Goal: Contribute content: Contribute content

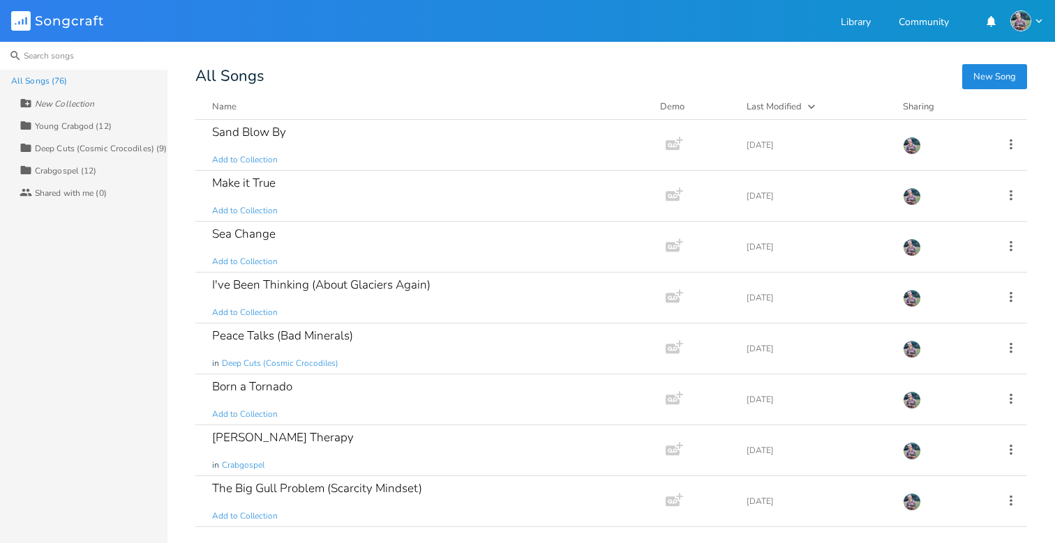
click at [69, 51] on input at bounding box center [83, 56] width 167 height 28
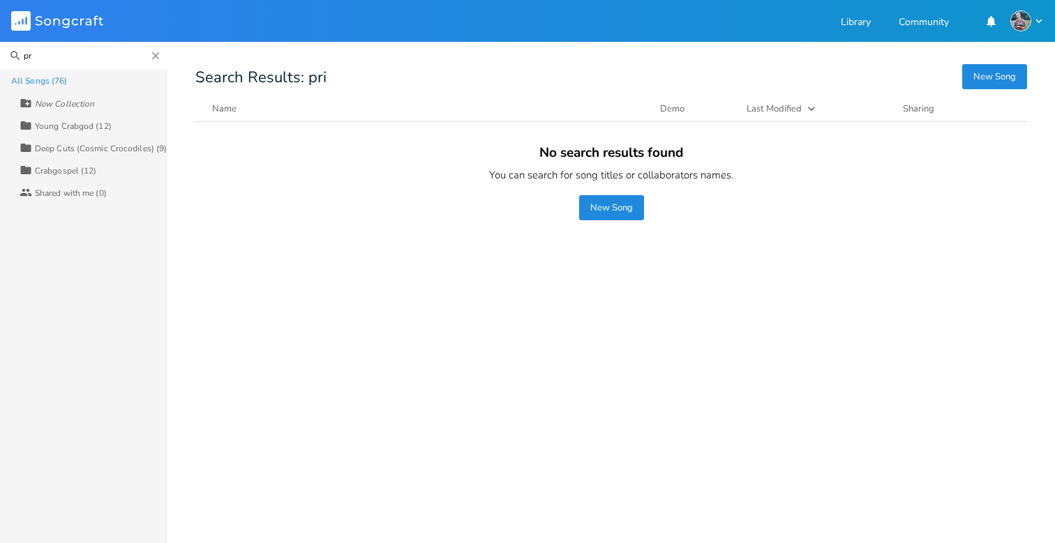
type input "p"
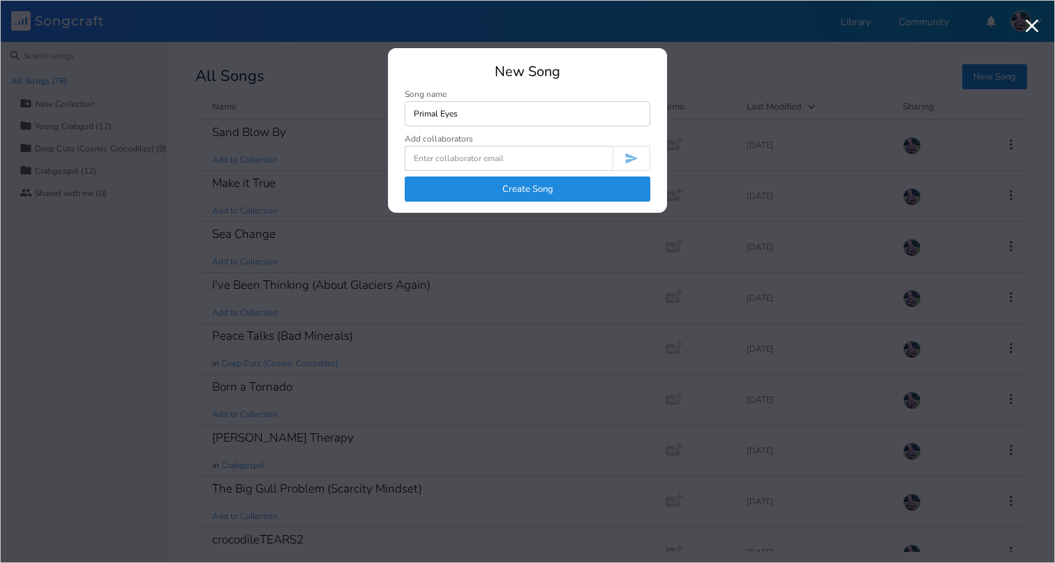
type input "Primal Eyes"
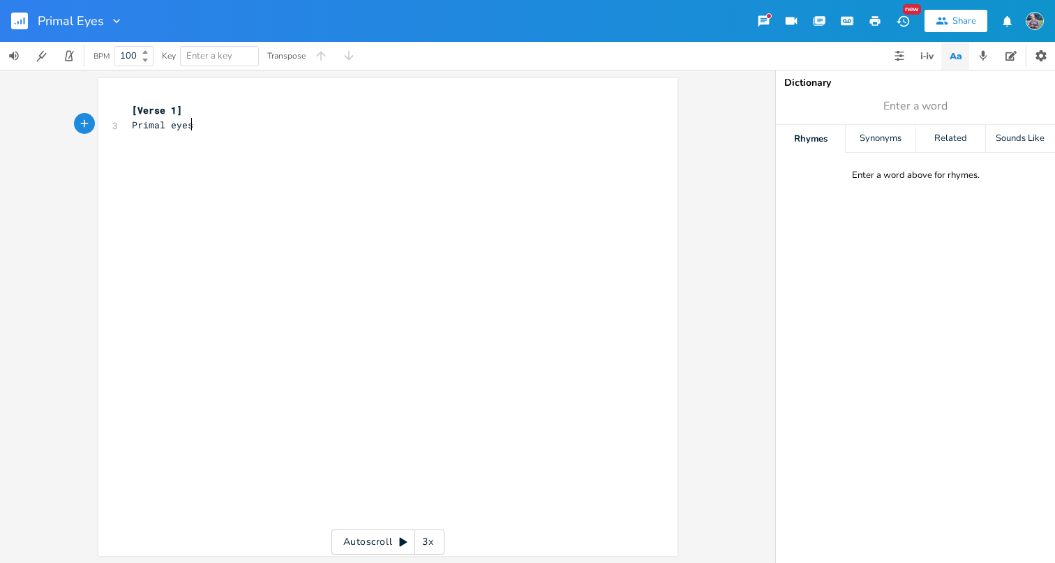
scroll to position [0, 40]
type textarea "Primal eyes pull me forward"
type textarea "I am here because I wna"
type textarea "atn to"
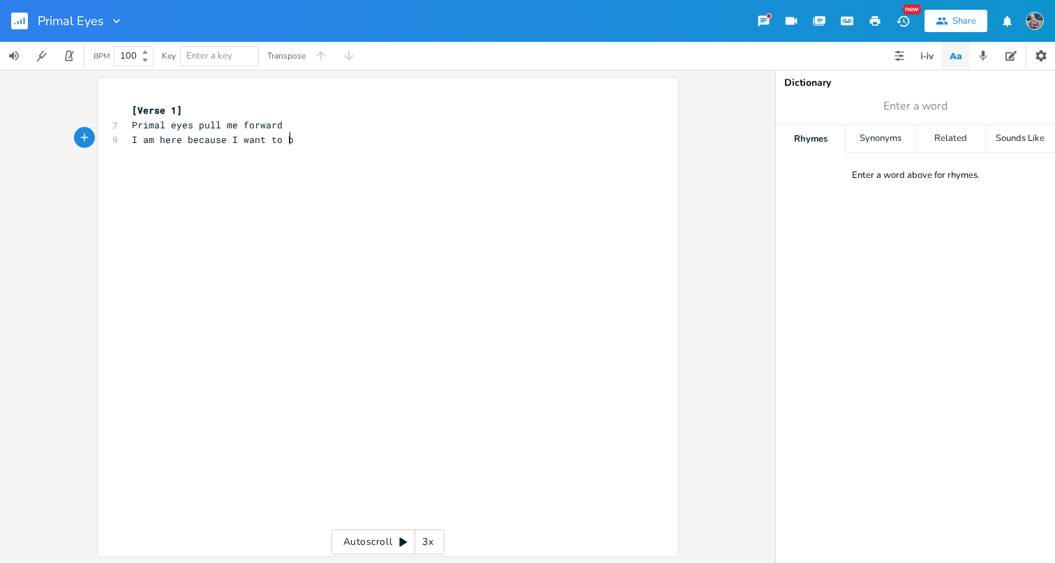
type textarea "nt to be"
type textarea "Primal eyes, every onward"
type textarea "I'll get there, eventually"
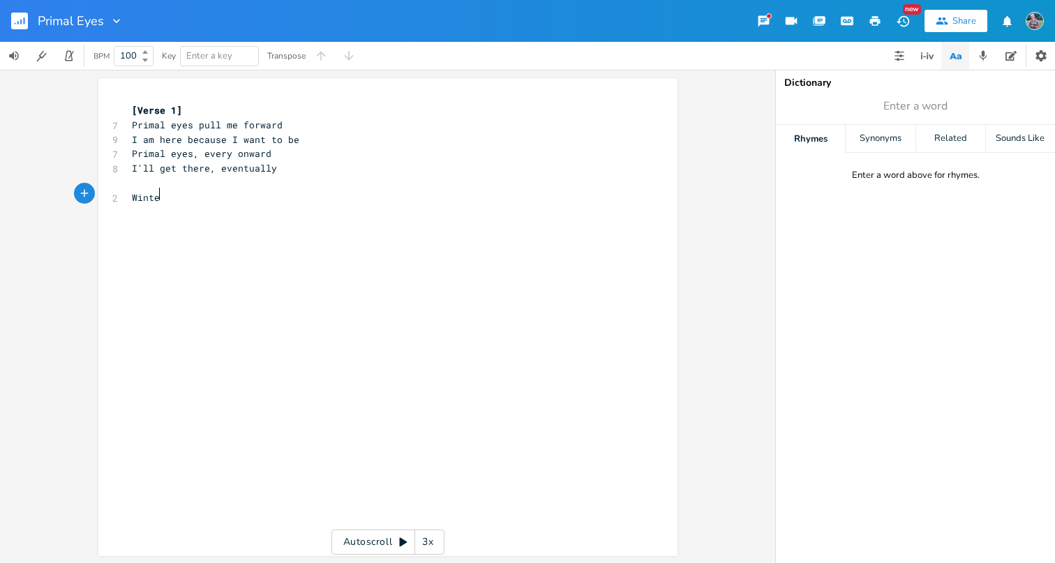
type textarea "Winter p"
type textarea "breeze sweeps w"
type textarea "the water"
type textarea "Swri"
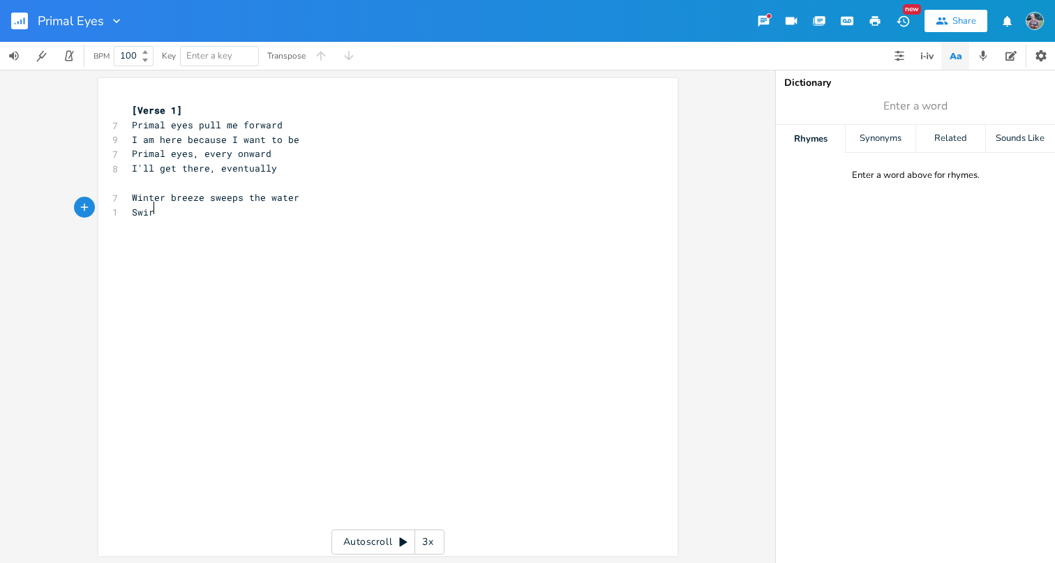
type textarea "irl"
type textarea "wirling curiosity"
type textarea "Chroma scales climbing skwya"
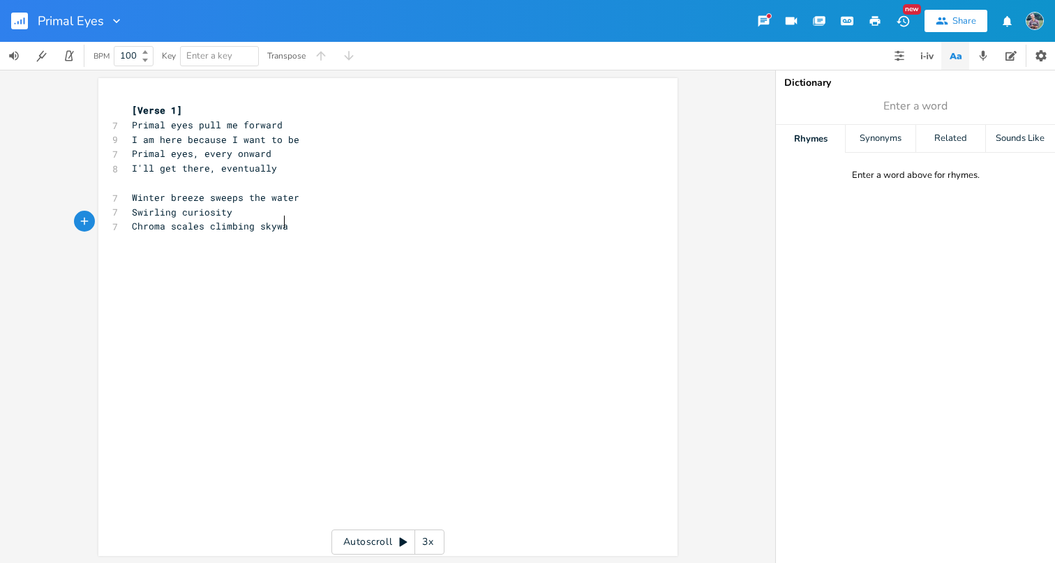
type textarea "yward"
type textarea "The hangingm"
type textarea "moon, a balcony"
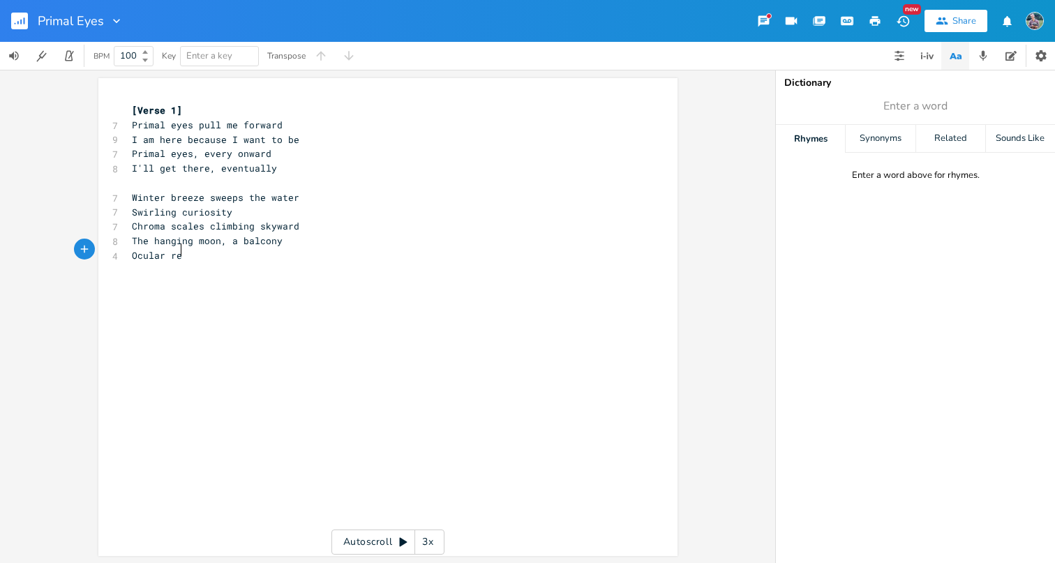
type textarea "Ocular refu"
type textarea "Ocular reu"
type textarea "fugia"
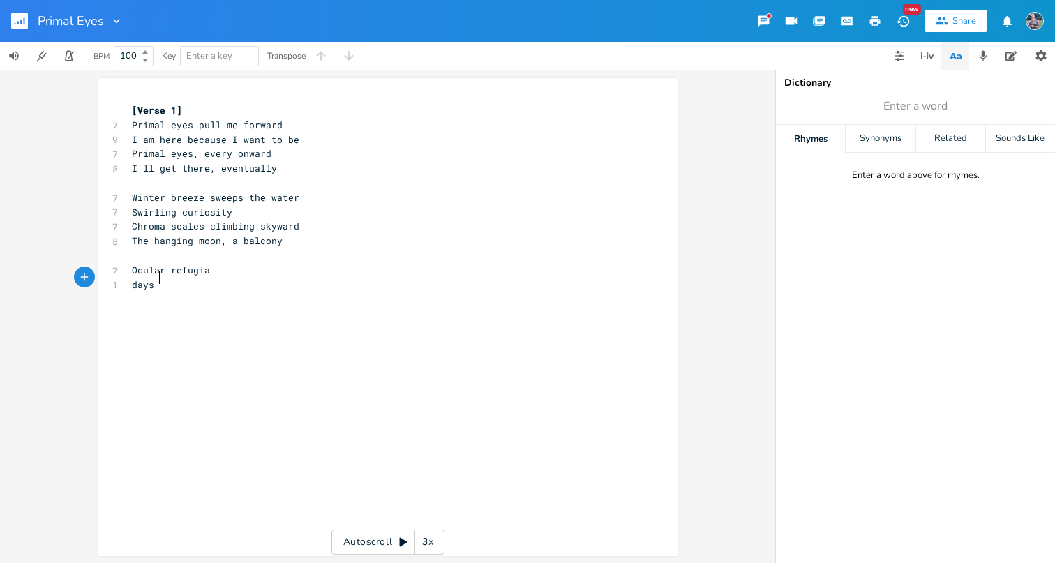
type textarea "days c"
type textarea "pass quickly unobserved"
type textarea "I m"
type textarea "can move slowly I have learned"
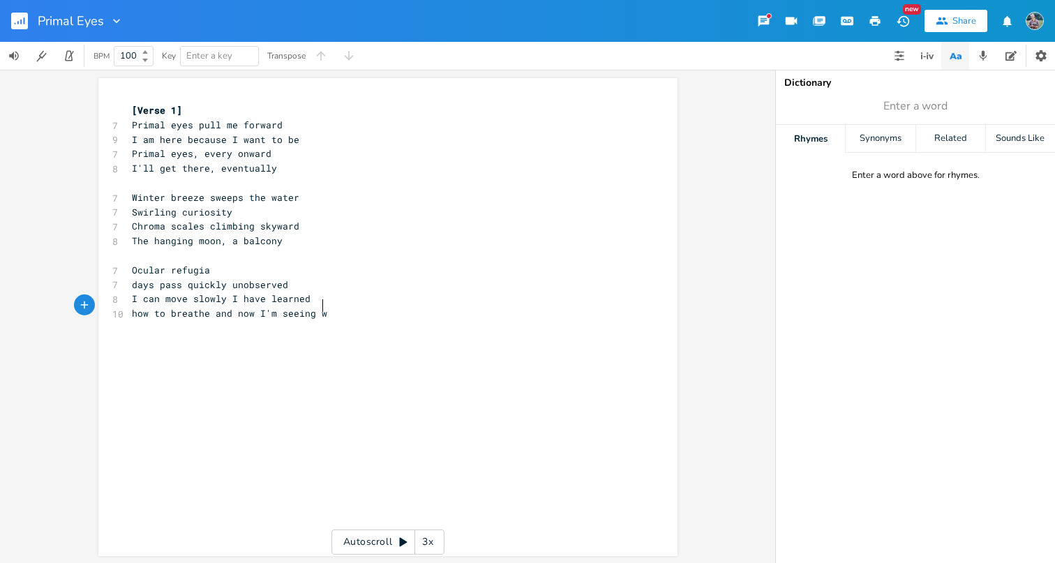
scroll to position [0, 131]
type textarea "how to breathe and now I'm seeing with"
type textarea "Prima l"
type textarea "le e"
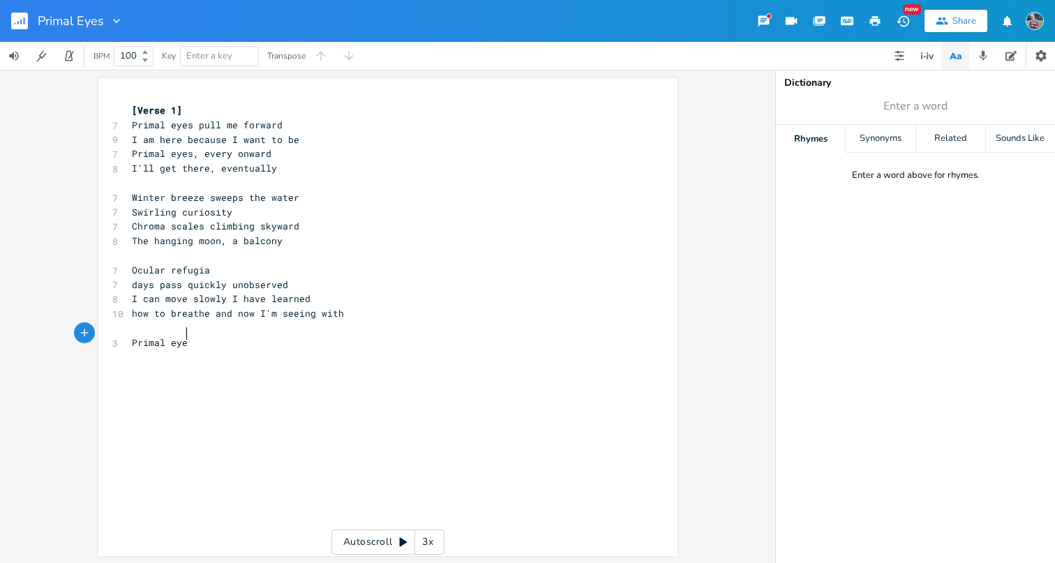
type textarea "eyes"
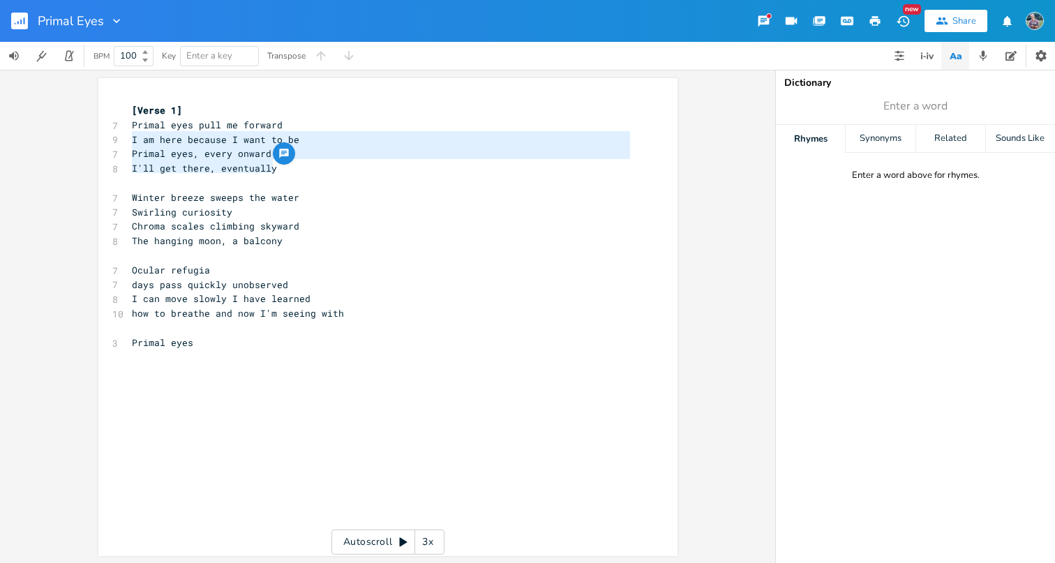
type textarea "Primal eyes pull me forward I am here because I want to be Primal eyes, every o…"
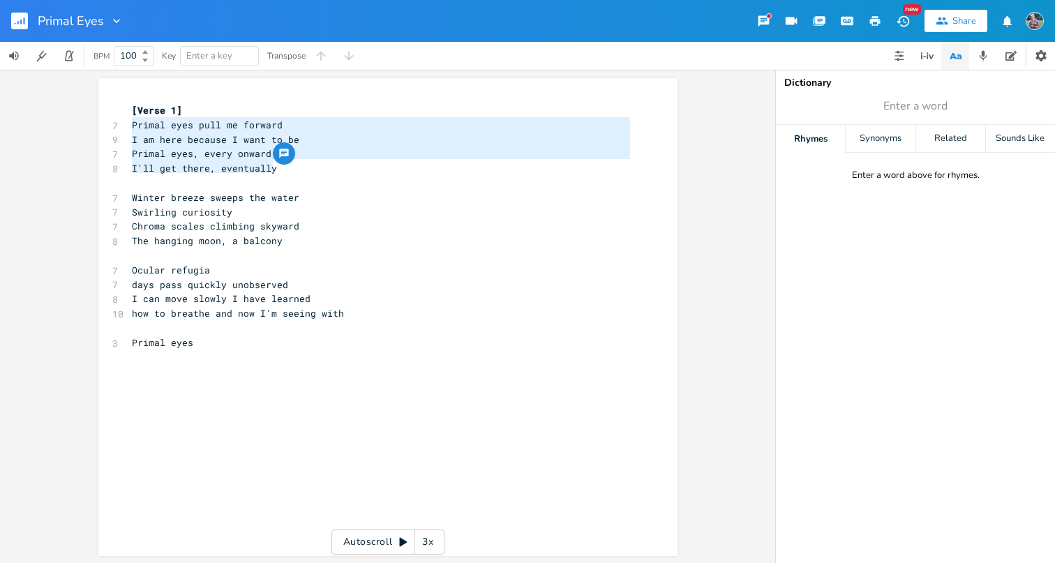
drag, startPoint x: 269, startPoint y: 165, endPoint x: 112, endPoint y: 130, distance: 161.4
click at [129, 130] on div "[Verse 1] 7 Primal eyes pull me forward 9 I am here because I want to be 7 Prim…" at bounding box center [381, 233] width 504 height 261
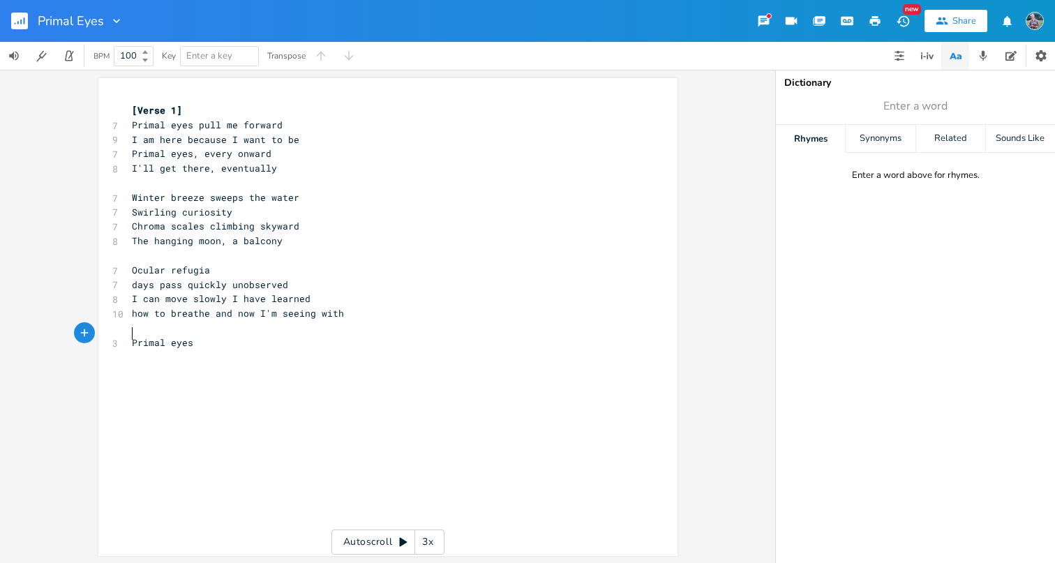
type textarea "Primal eyes"
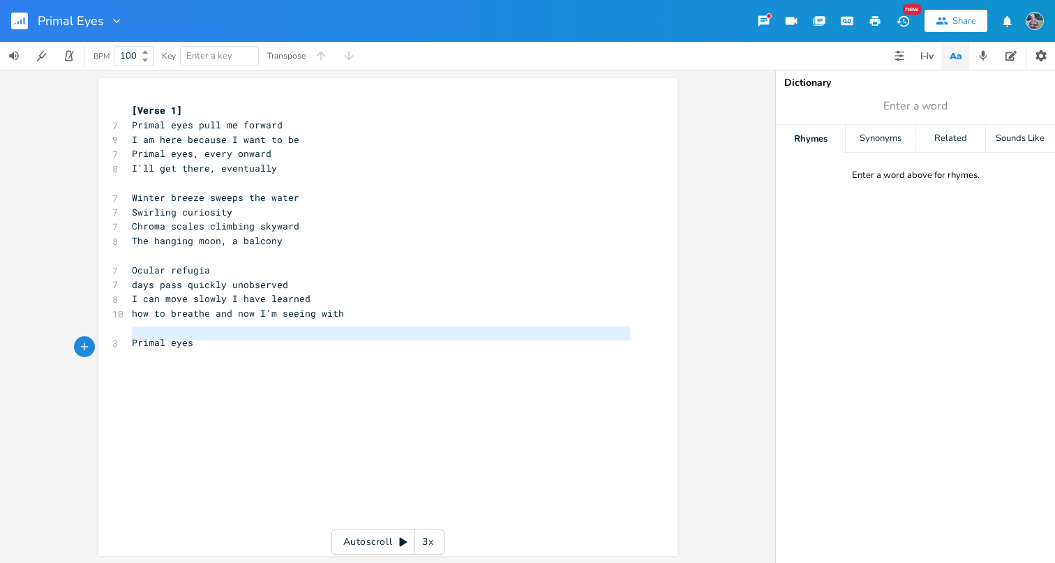
drag, startPoint x: 128, startPoint y: 337, endPoint x: 144, endPoint y: 360, distance: 27.7
click at [144, 360] on div "x [Verse 1] 7 Primal eyes pull me forward 9 I am here because I want to be 7 Pr…" at bounding box center [398, 330] width 538 height 460
paste textarea
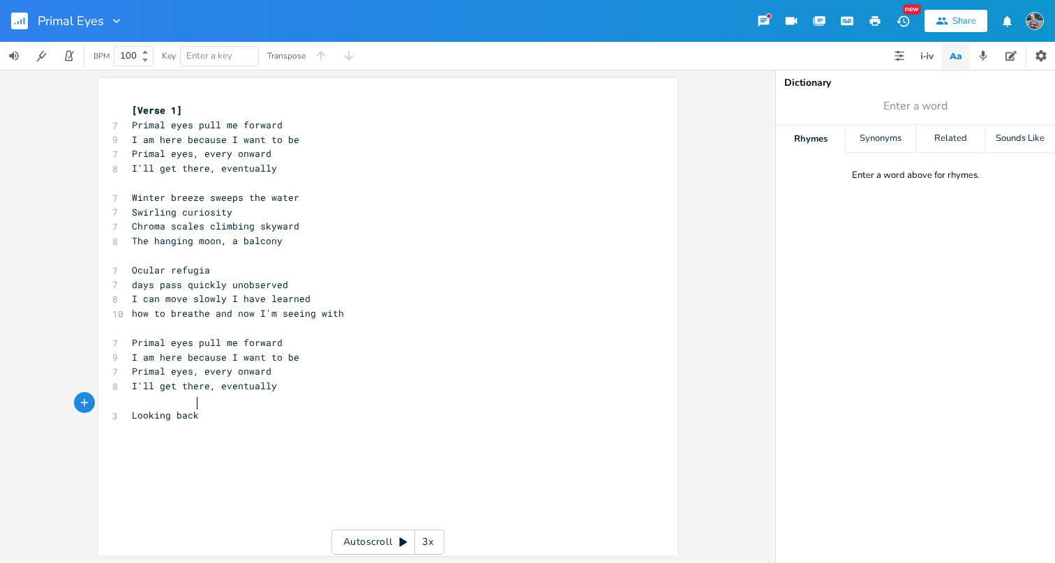
type textarea "Looking back,"
type textarea "tracking phases"
type textarea "Fixae"
type textarea "[PERSON_NAME] point"
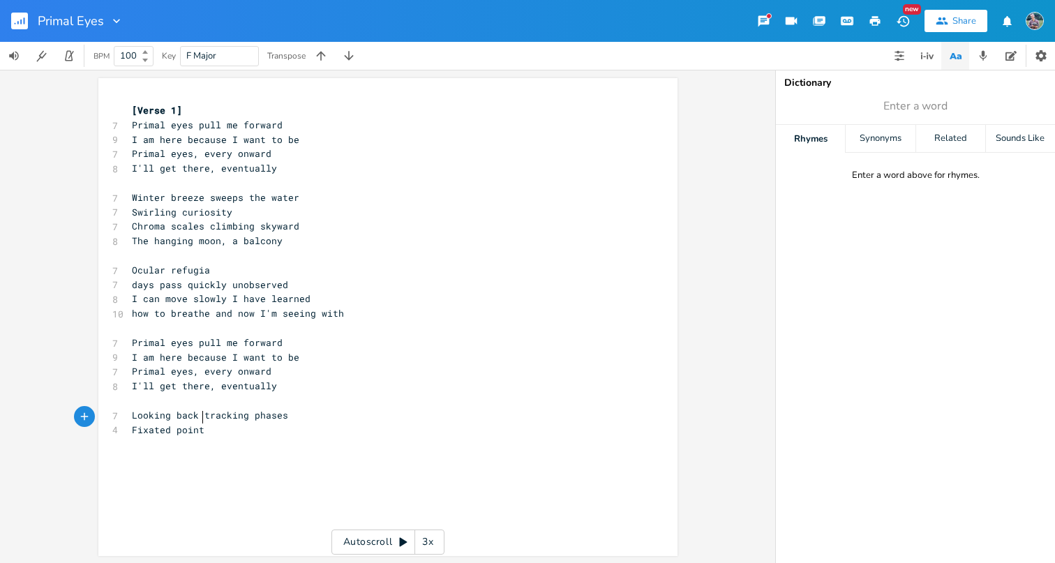
scroll to position [0, 30]
type textarea "oints el"
type textarea ", elaborate mazes"
type textarea "They all vanish in a matter of gr"
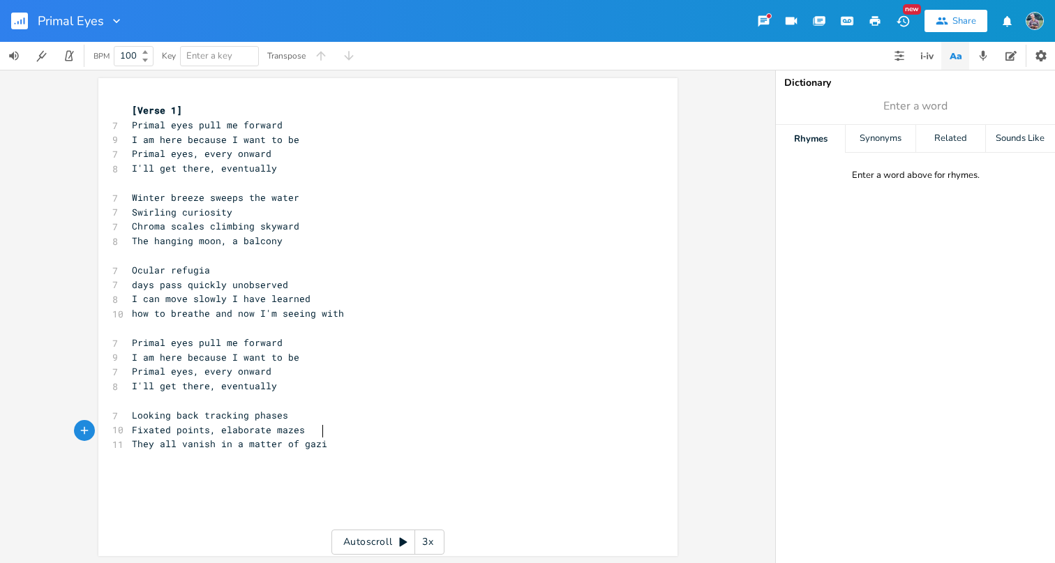
type textarea "azing"
type textarea "harnessed to targe"
type textarea "t a destination"
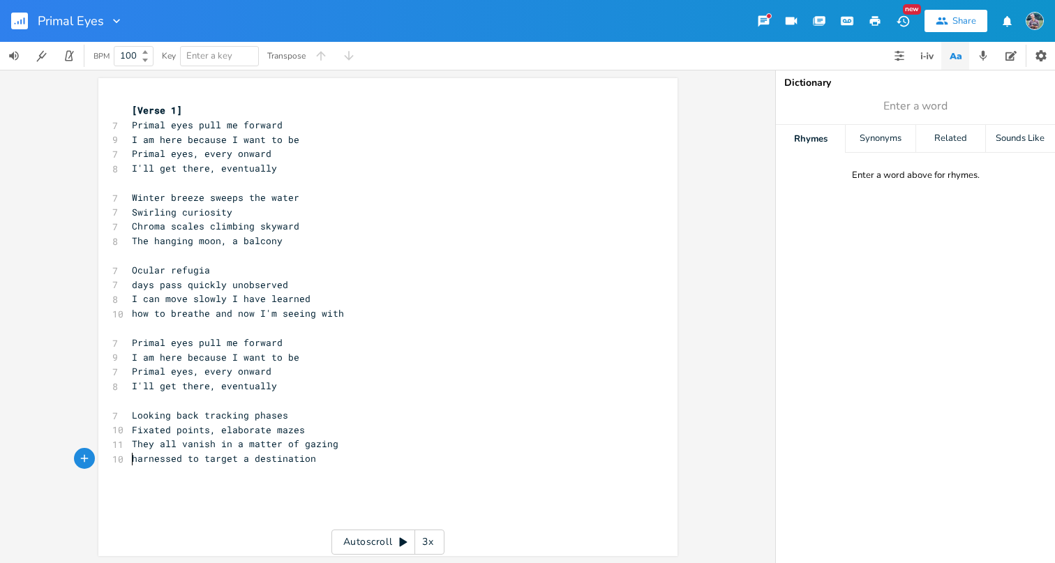
click at [195, 452] on span "harnessed to target a destination" at bounding box center [224, 458] width 184 height 13
type textarea "a"
click at [238, 452] on span "harnessed a target a destination" at bounding box center [221, 458] width 179 height 13
click at [220, 466] on pre "​" at bounding box center [381, 473] width 504 height 15
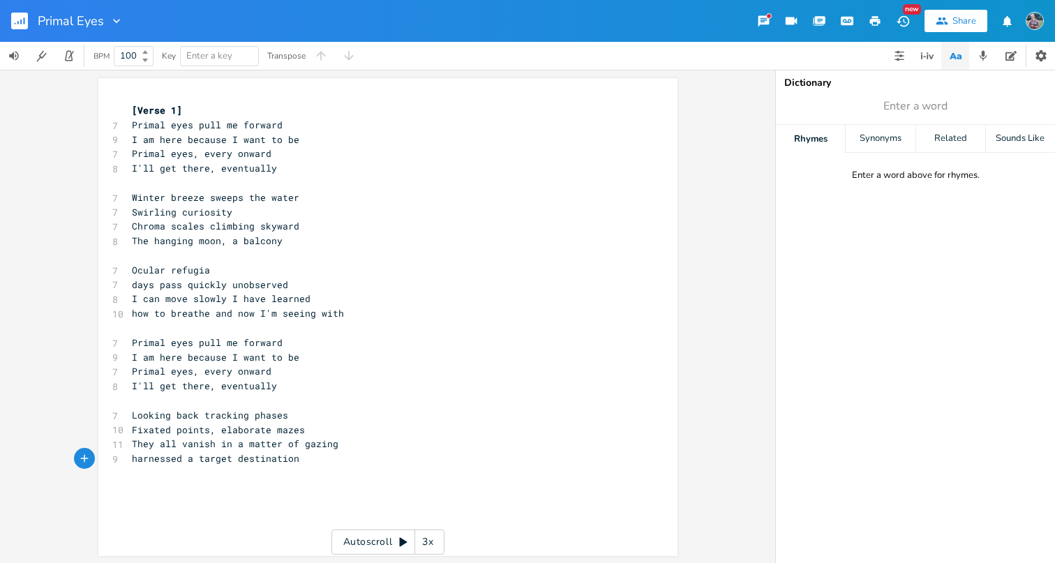
type textarea "W"
type textarea "with f"
type textarea "primal eyes I move fowar"
type textarea "Every"
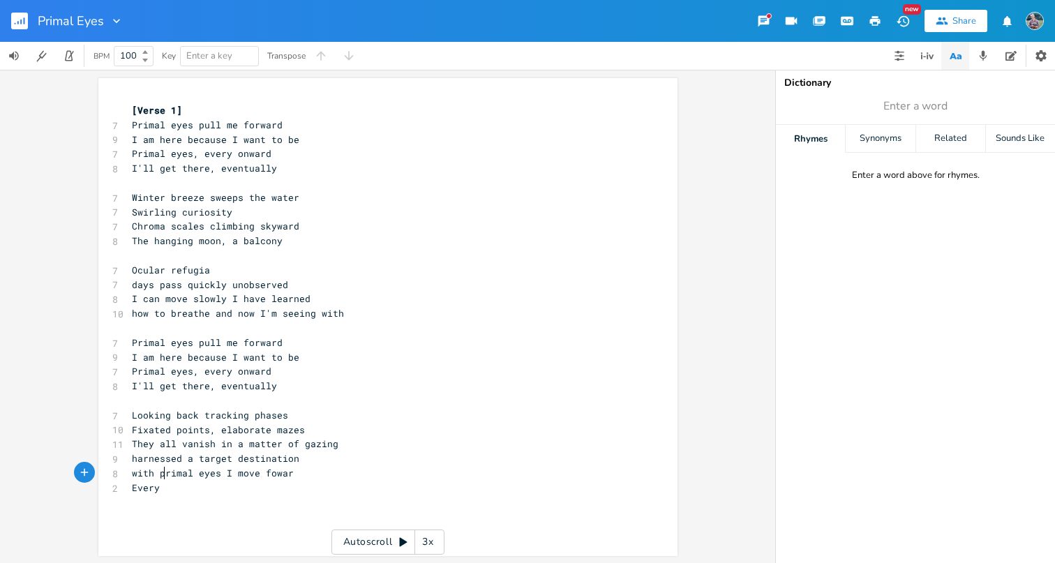
scroll to position [0, 22]
type textarea "upward, and over, and over"
type textarea "I've got my sights set on"
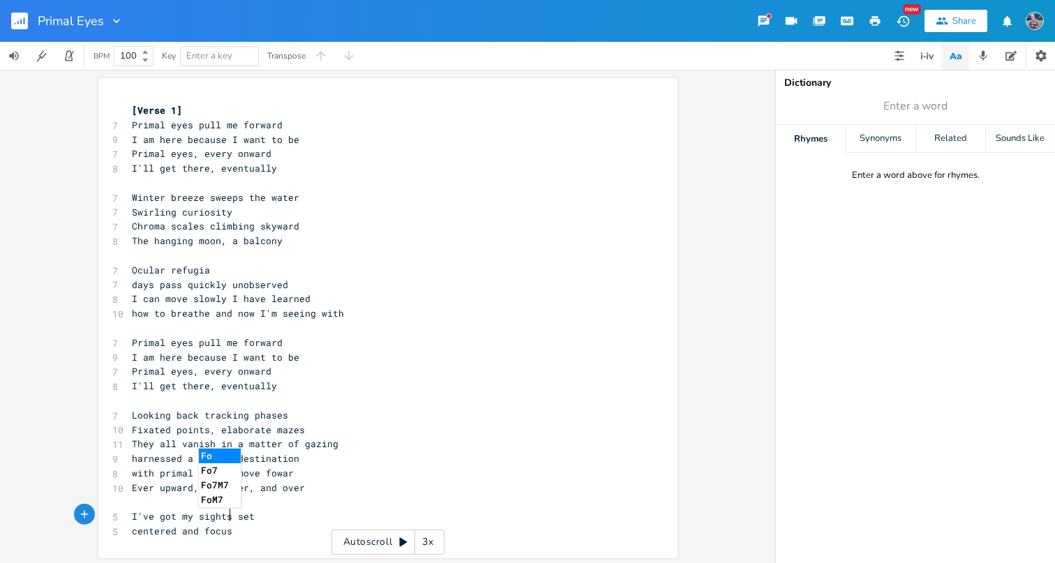
type textarea "centered and focused"
type textarea "with each foot st"
type textarea "step I notice"
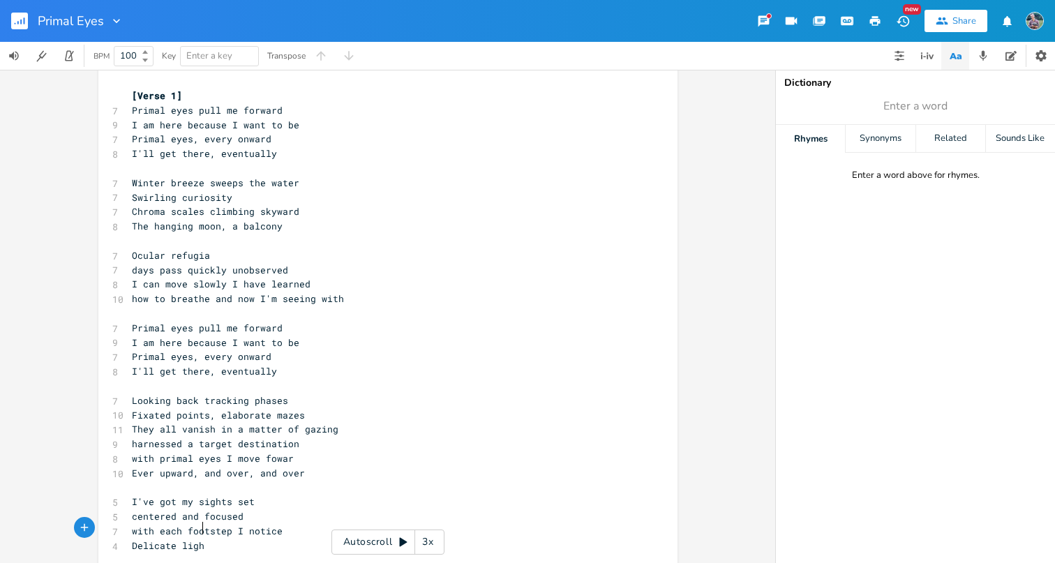
scroll to position [0, 45]
type textarea "Delicate light reflecing and surface"
type textarea "ed"
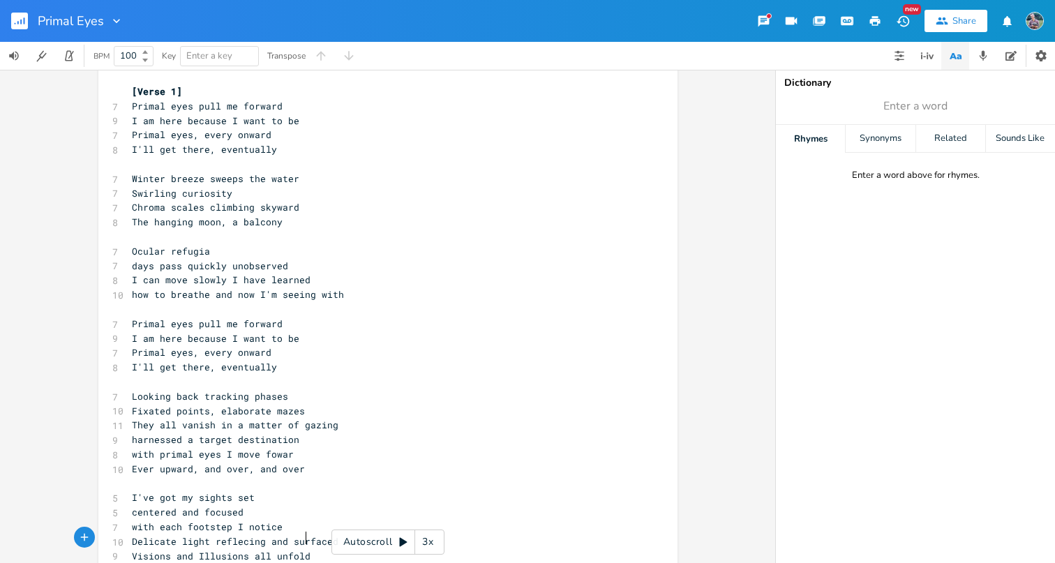
type textarea "Visions and Illusions all unfolding"
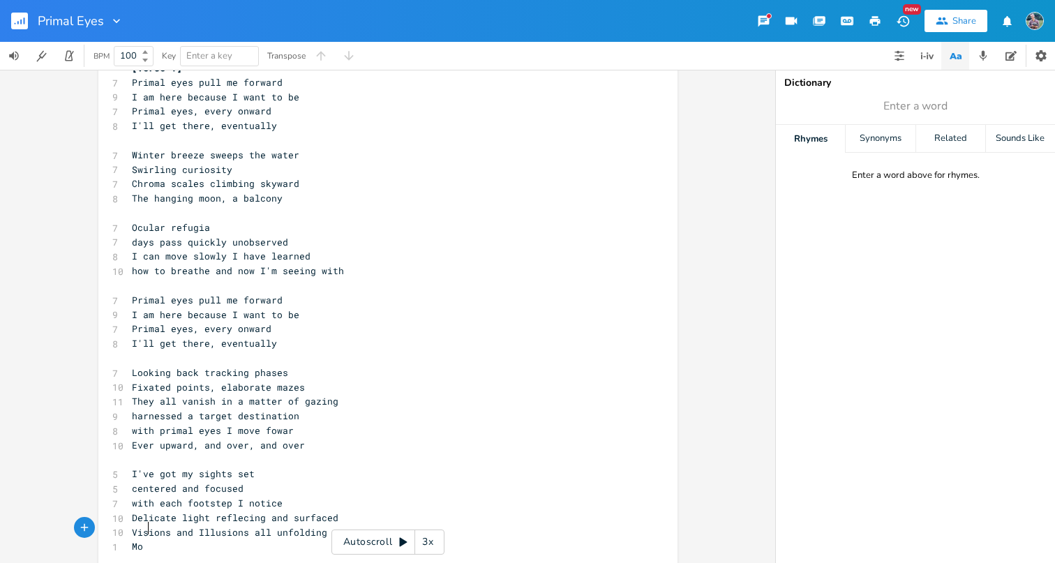
type textarea "Mo m"
type textarea "No mirages, no patroloing"
type textarea "ling"
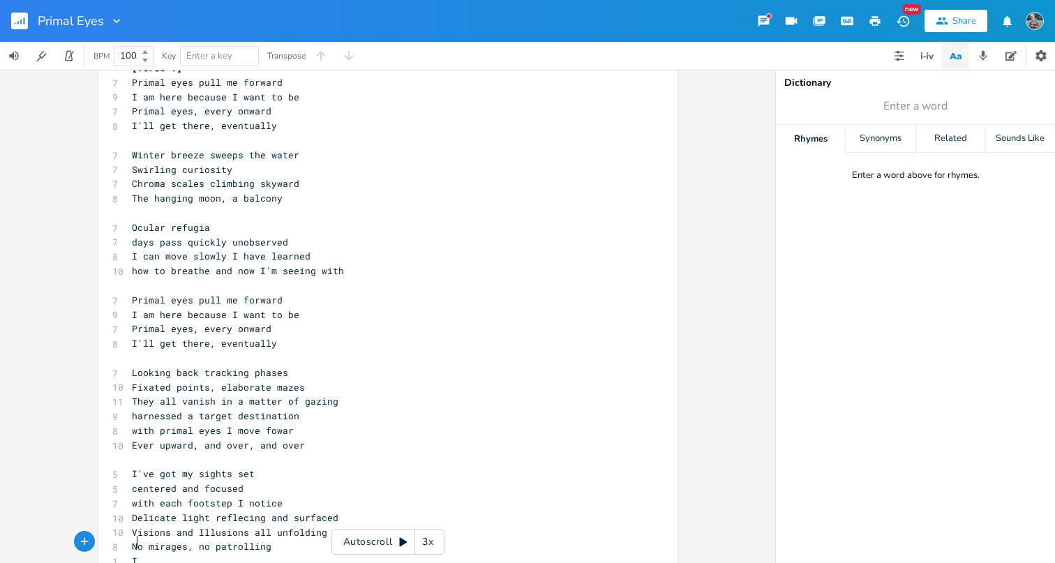
scroll to position [47, 0]
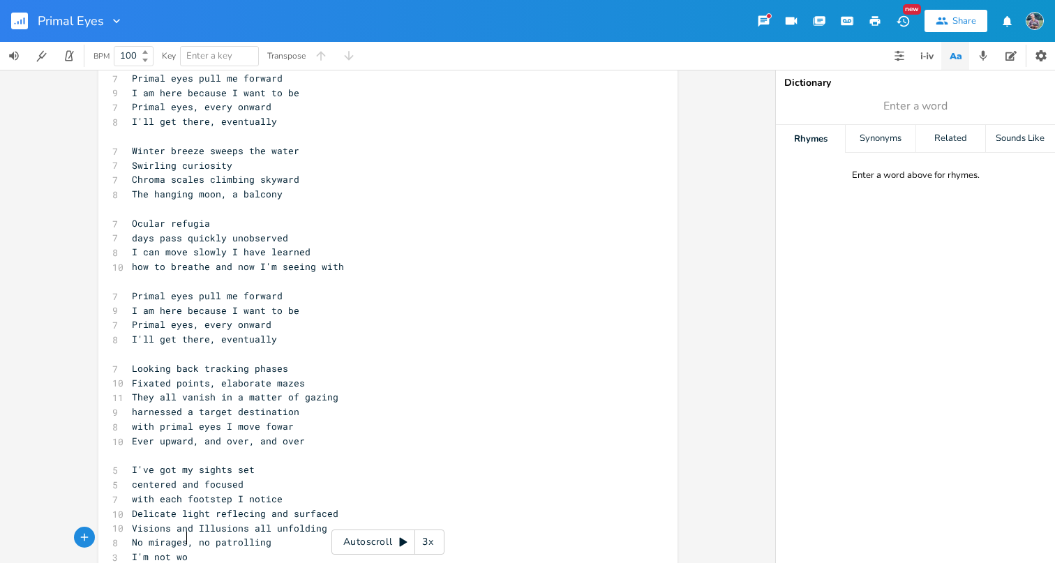
type textarea "I'm not work"
type textarea "ied about the optic"
type textarea "cs"
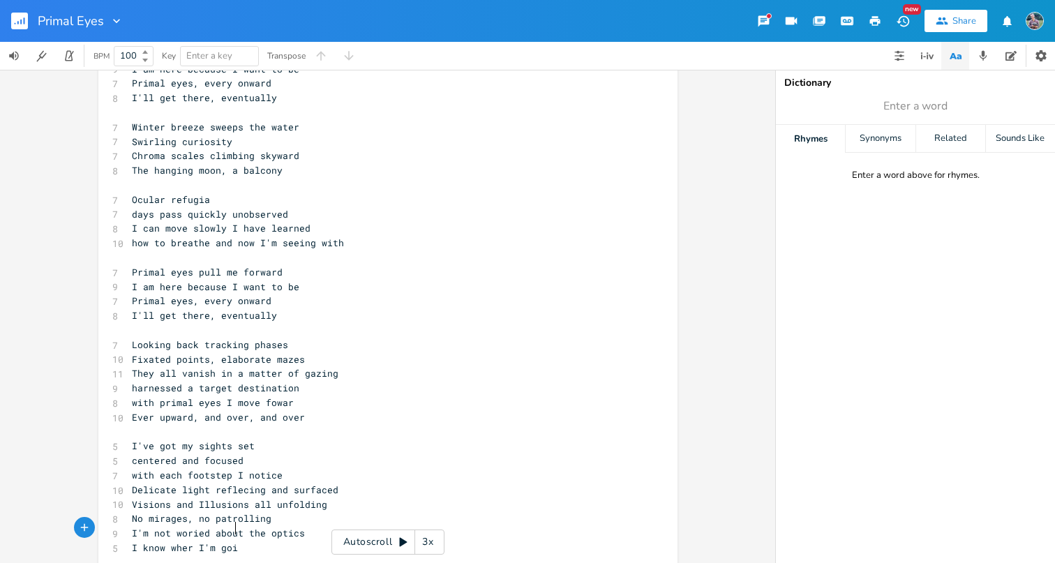
scroll to position [0, 76]
type textarea "I know wher I'm going and I've got these"
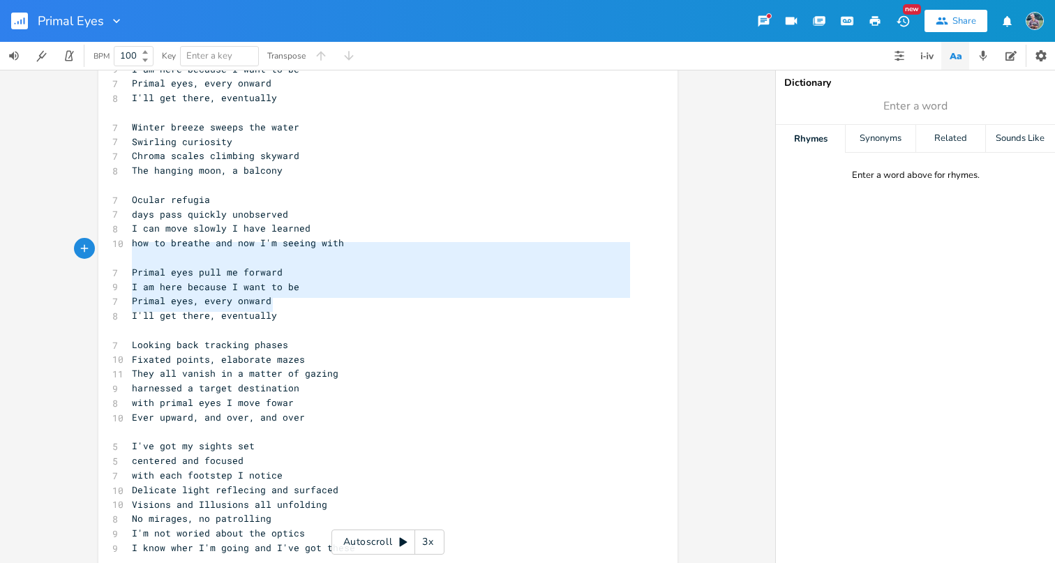
type textarea "Primal eyes pull me forward I am here because I want to be Primal eyes, every o…"
drag, startPoint x: 274, startPoint y: 305, endPoint x: 100, endPoint y: 259, distance: 179.7
click at [100, 259] on div "Primal eyes pull me forward I am here because I want to be Primal eyes, every o…" at bounding box center [387, 298] width 579 height 581
click at [351, 541] on pre "I know wher I'm going and I've got these" at bounding box center [381, 548] width 504 height 15
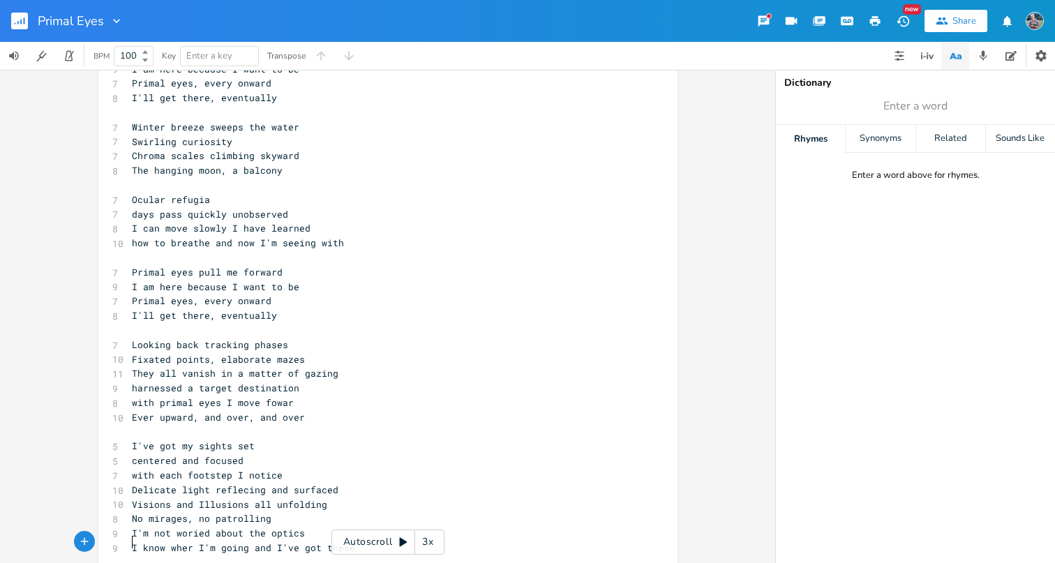
scroll to position [118, 0]
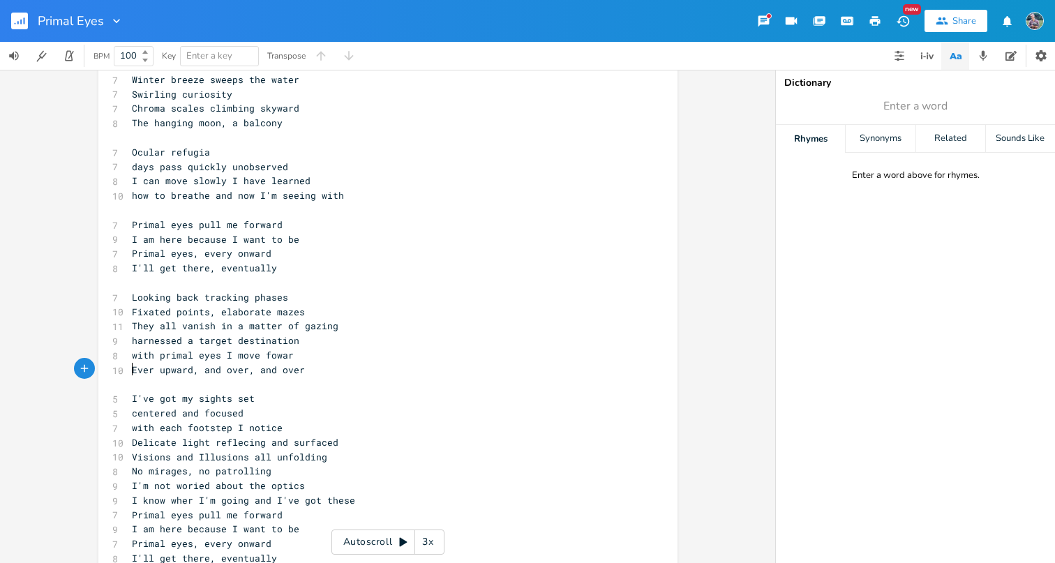
click at [164, 377] on pre "​" at bounding box center [381, 384] width 504 height 15
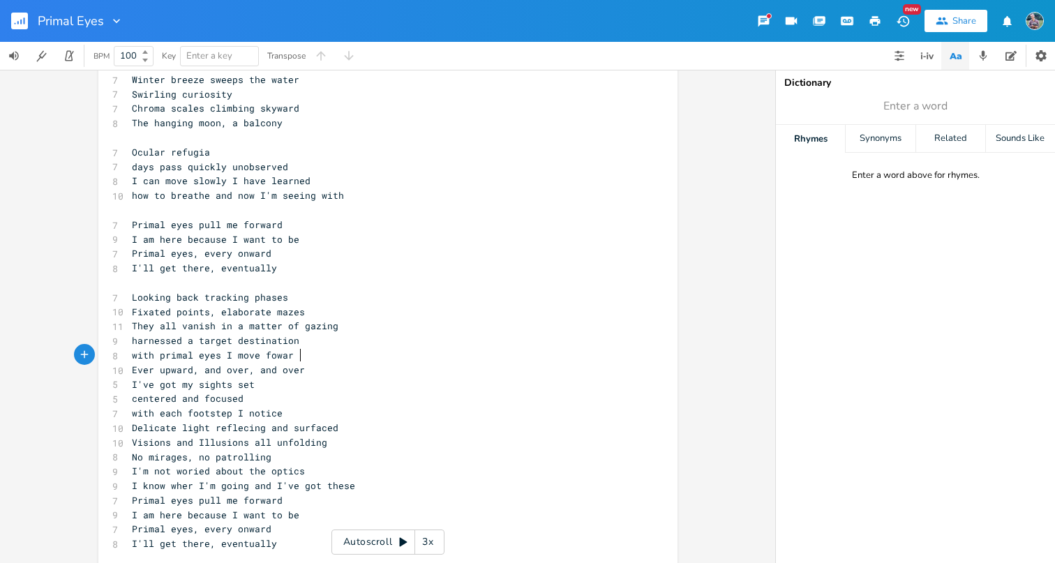
scroll to position [112, 0]
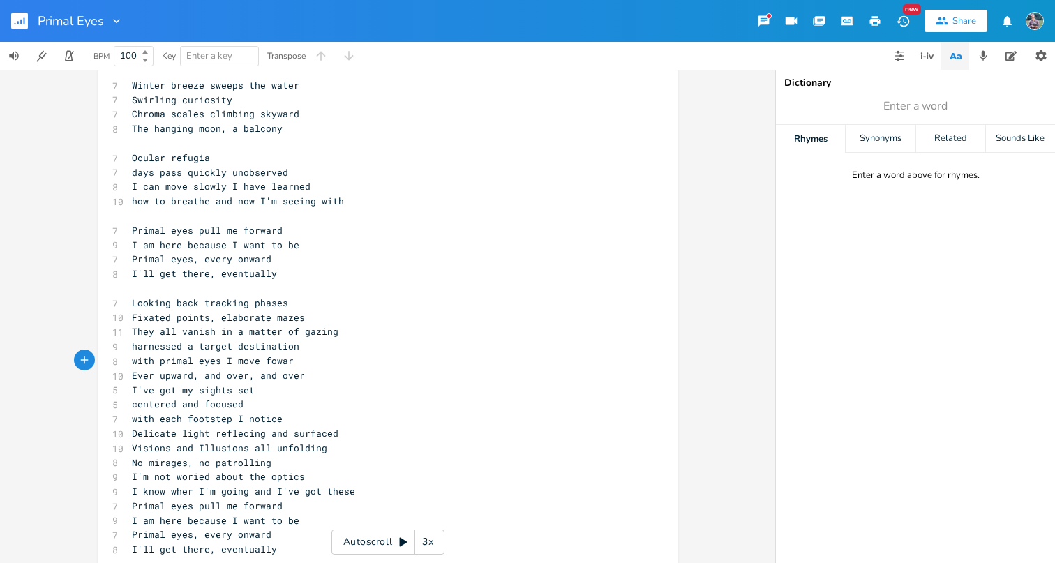
click at [158, 296] on span "Looking back tracking phases" at bounding box center [210, 302] width 156 height 13
click at [147, 281] on pre "​" at bounding box center [381, 288] width 504 height 15
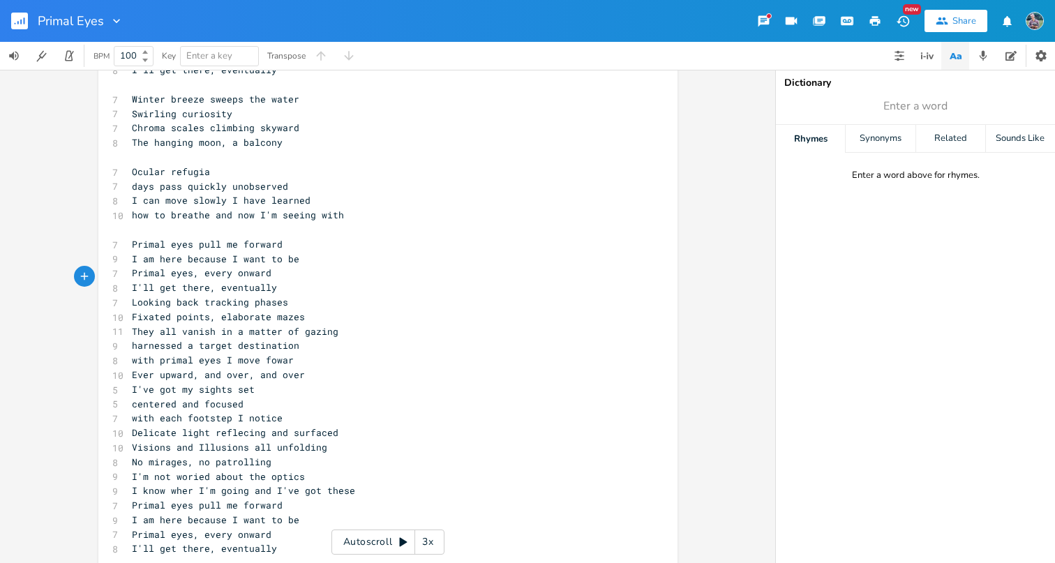
click at [144, 212] on span "how to breathe and now I'm seeing with" at bounding box center [238, 215] width 212 height 13
click at [139, 222] on pre "​" at bounding box center [381, 229] width 504 height 15
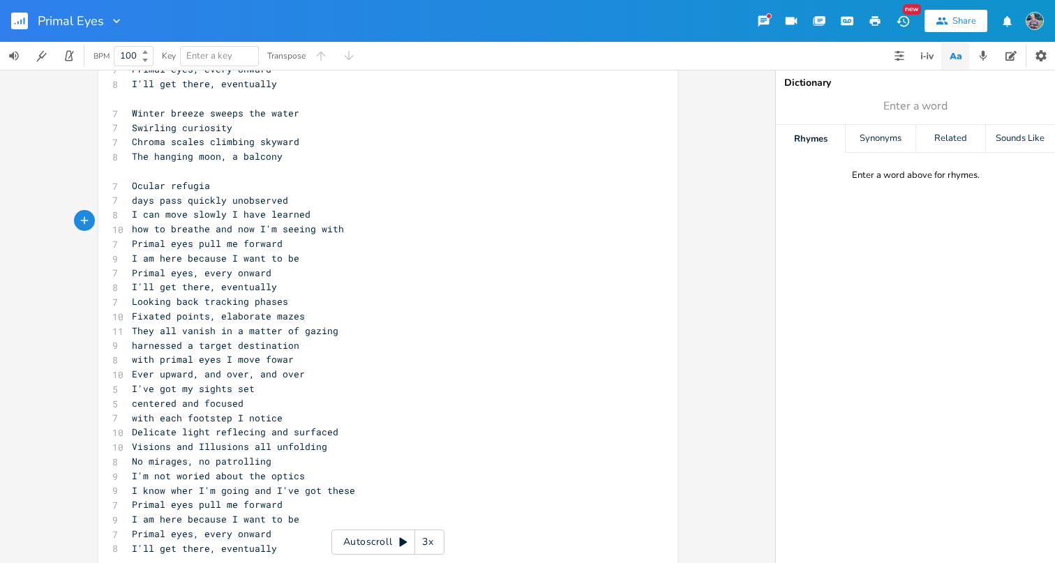
click at [149, 164] on pre "​" at bounding box center [381, 171] width 504 height 15
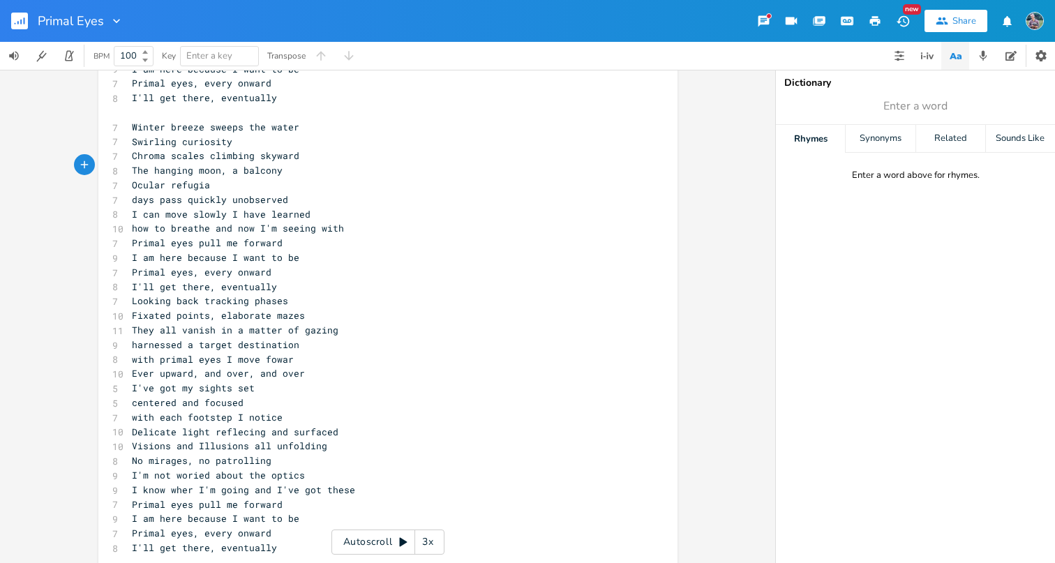
click at [158, 114] on pre "​" at bounding box center [381, 112] width 504 height 15
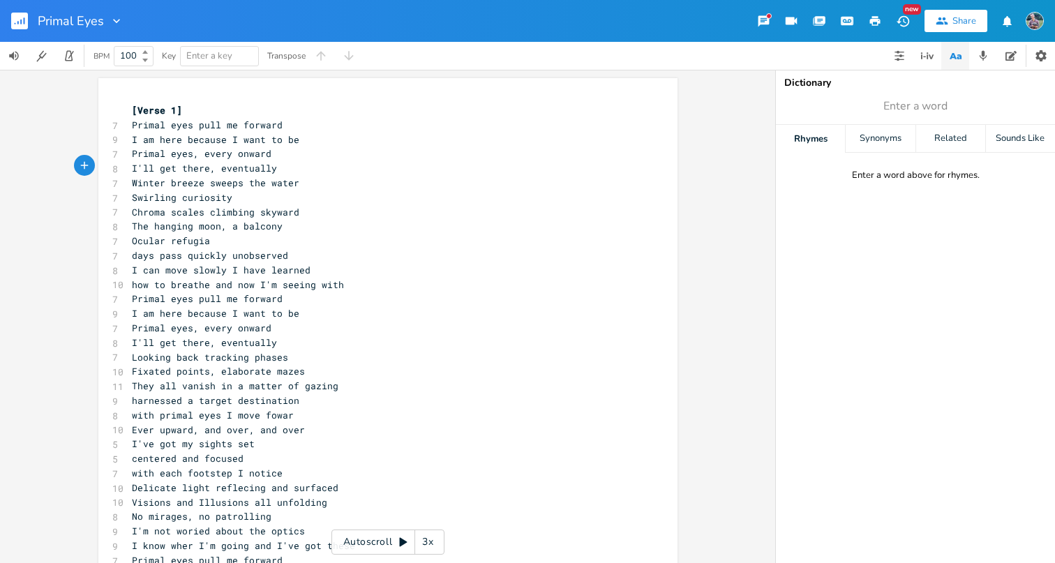
scroll to position [30, 0]
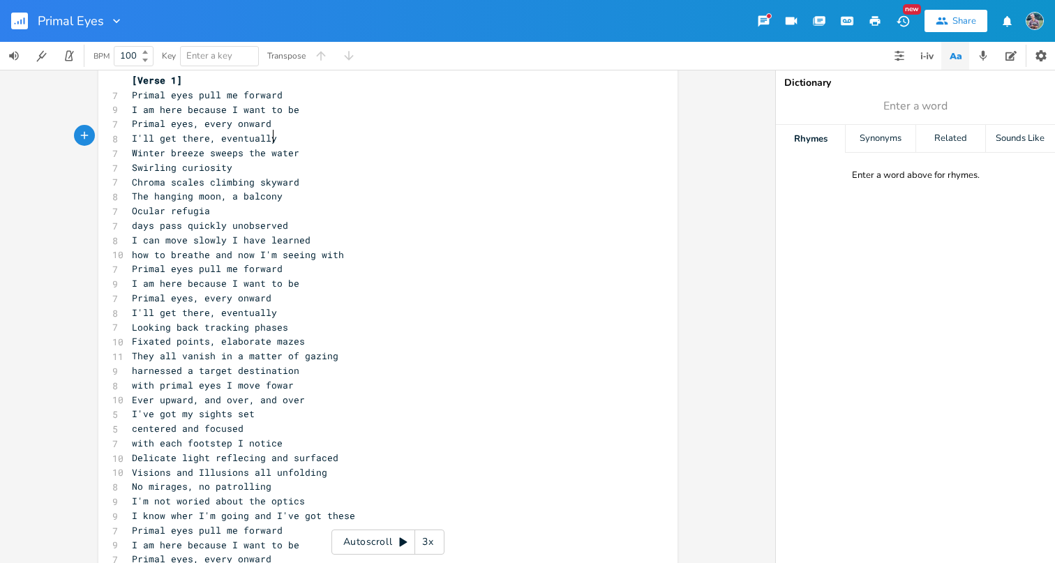
click at [265, 127] on pre "Primal eyes, every onward" at bounding box center [381, 123] width 504 height 15
click at [274, 131] on pre "I'll get there, eventually" at bounding box center [381, 138] width 504 height 15
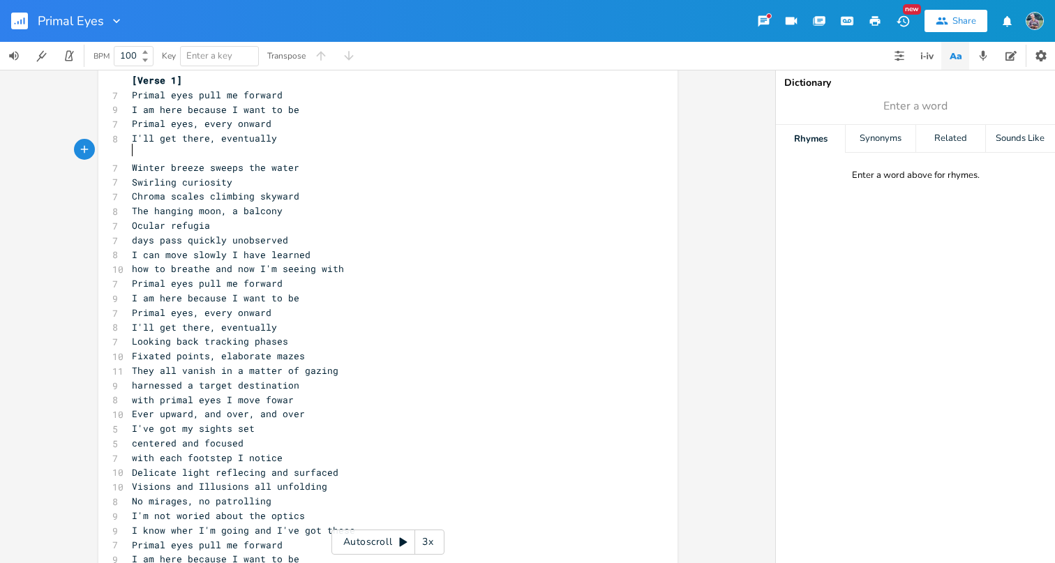
click at [333, 262] on span "how to breathe and now I'm seeing with" at bounding box center [238, 268] width 212 height 13
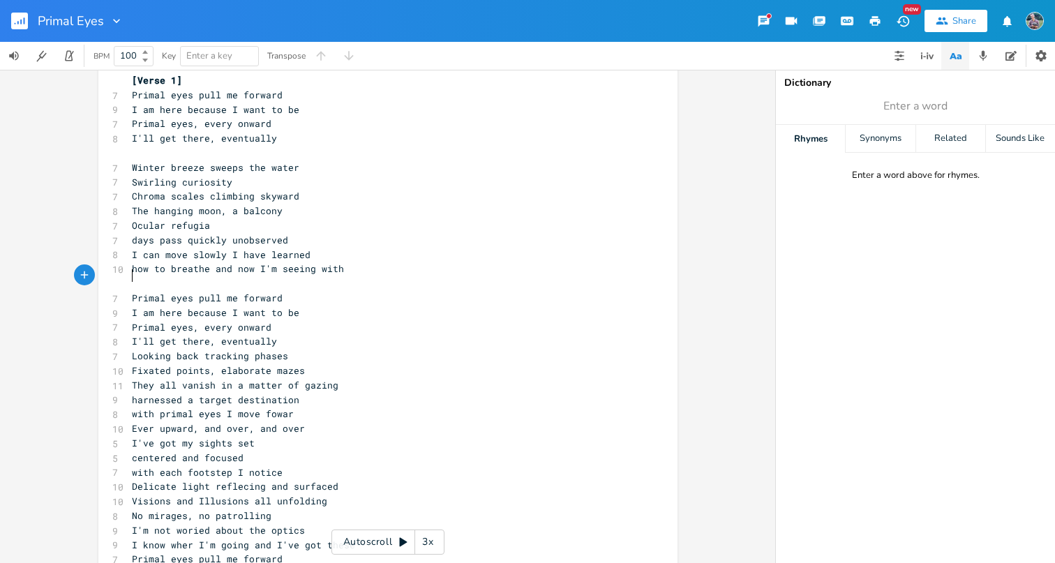
click at [272, 334] on pre "I'll get there, eventually" at bounding box center [381, 341] width 504 height 15
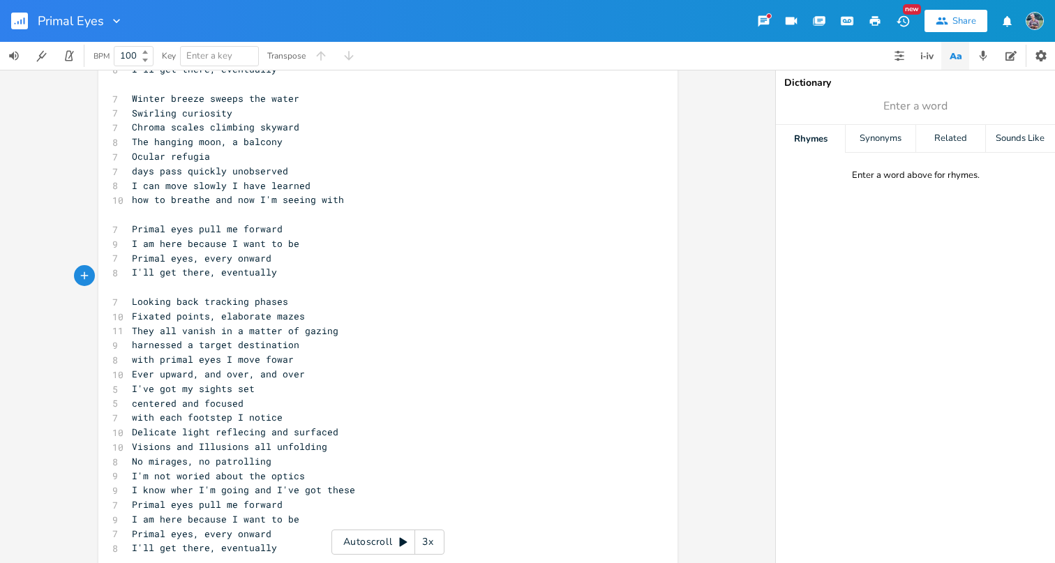
scroll to position [98, 0]
click at [294, 368] on span "Ever upward, and over, and over" at bounding box center [218, 374] width 173 height 13
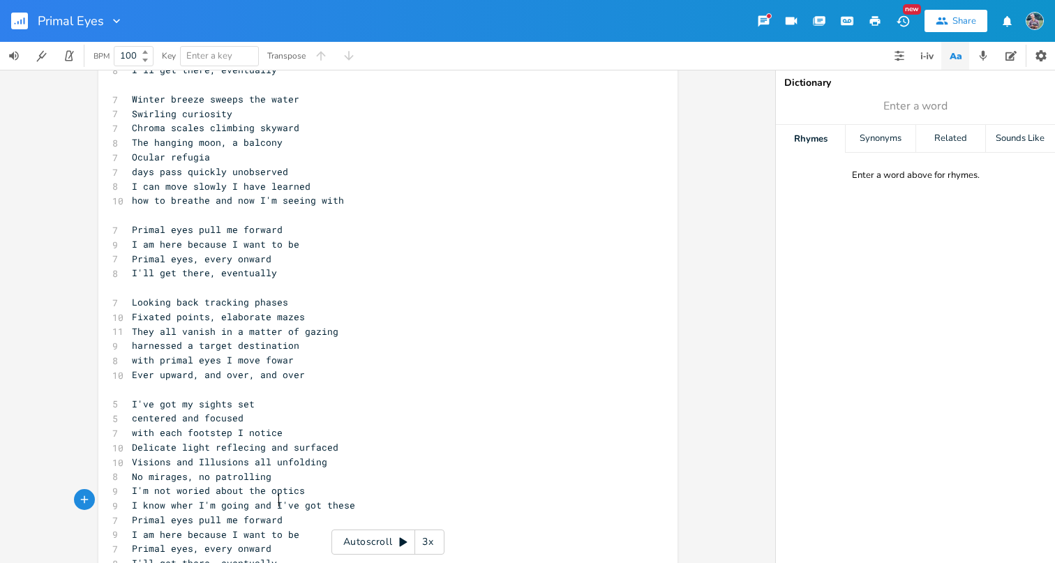
click at [283, 513] on pre "Primal eyes pull me forward" at bounding box center [381, 520] width 504 height 15
click at [324, 455] on pre "Visions and Illusions all unfolding" at bounding box center [381, 462] width 504 height 15
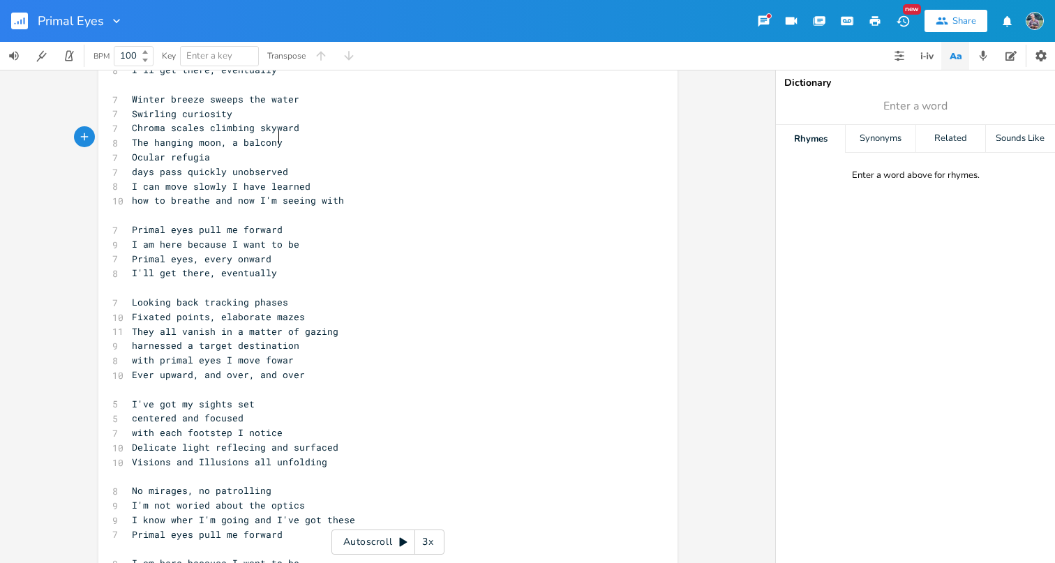
click at [281, 137] on pre "The hanging moon, a balcony" at bounding box center [381, 142] width 504 height 15
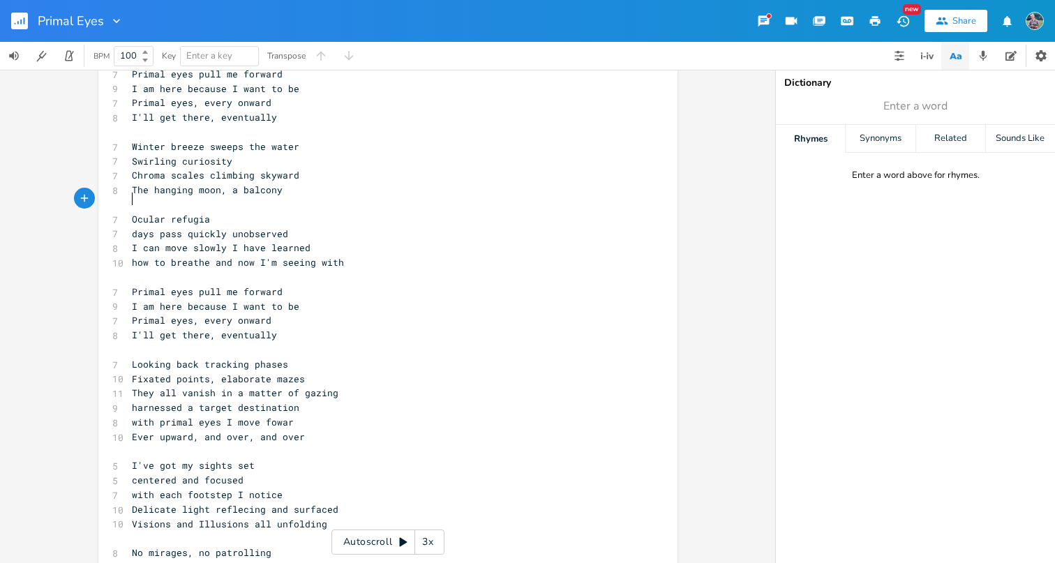
scroll to position [46, 0]
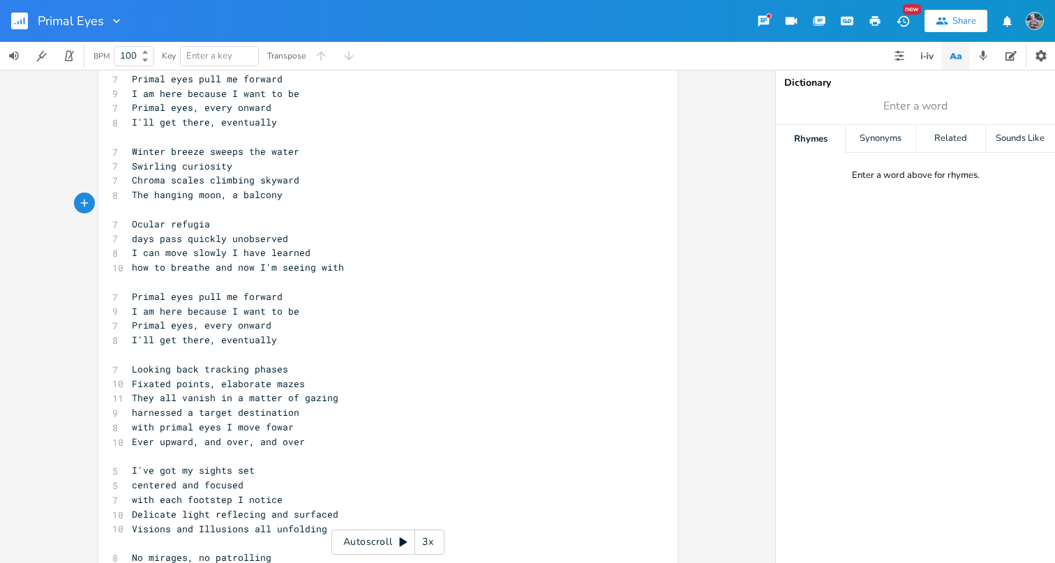
click at [398, 536] on icon at bounding box center [403, 541] width 11 height 11
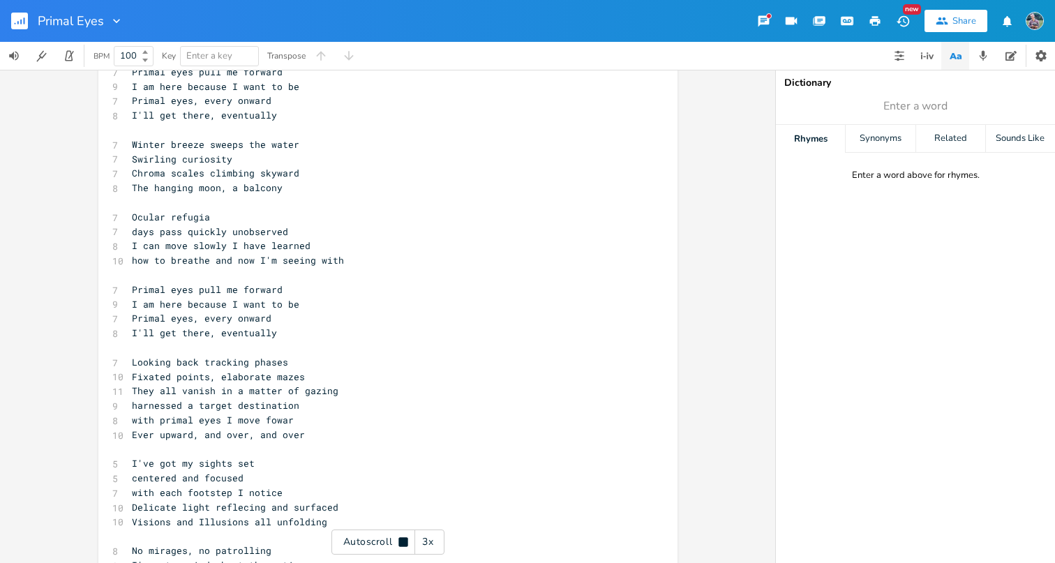
click at [423, 539] on div "3x" at bounding box center [427, 541] width 25 height 25
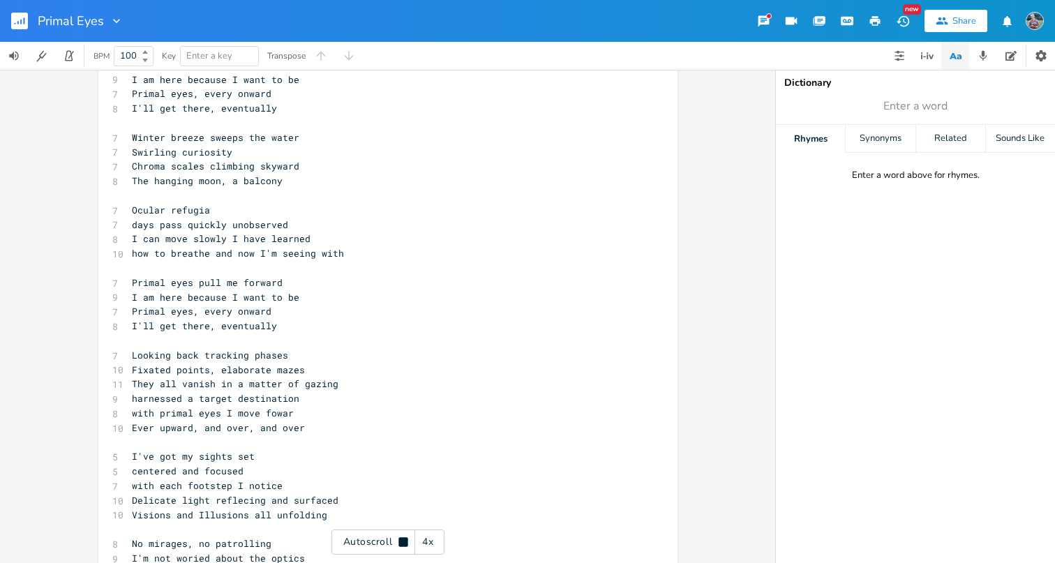
click at [423, 539] on div "4x" at bounding box center [427, 541] width 25 height 25
click at [423, 539] on div "5x" at bounding box center [427, 541] width 25 height 25
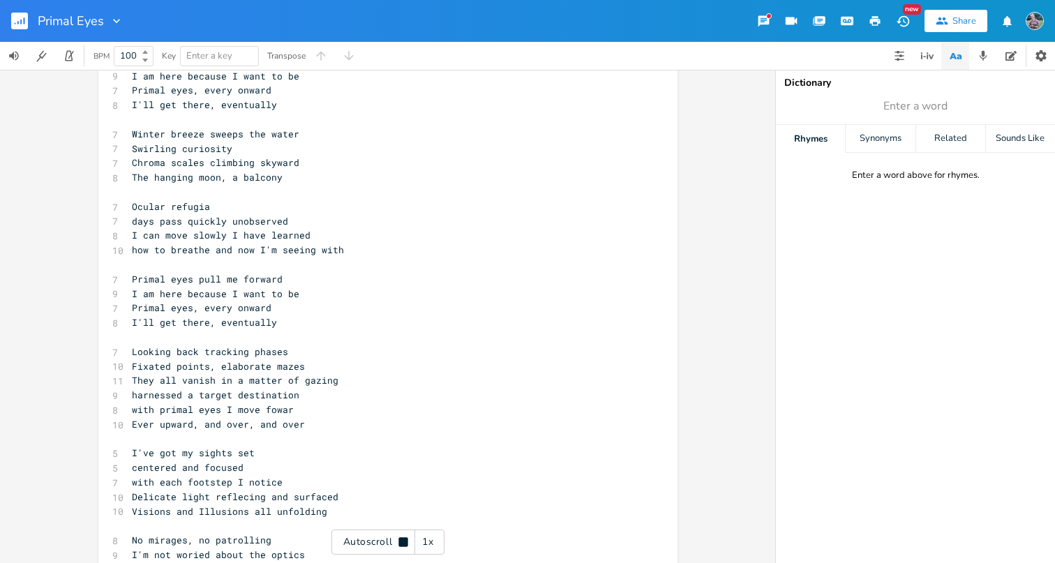
click at [423, 539] on div "1x" at bounding box center [427, 541] width 25 height 25
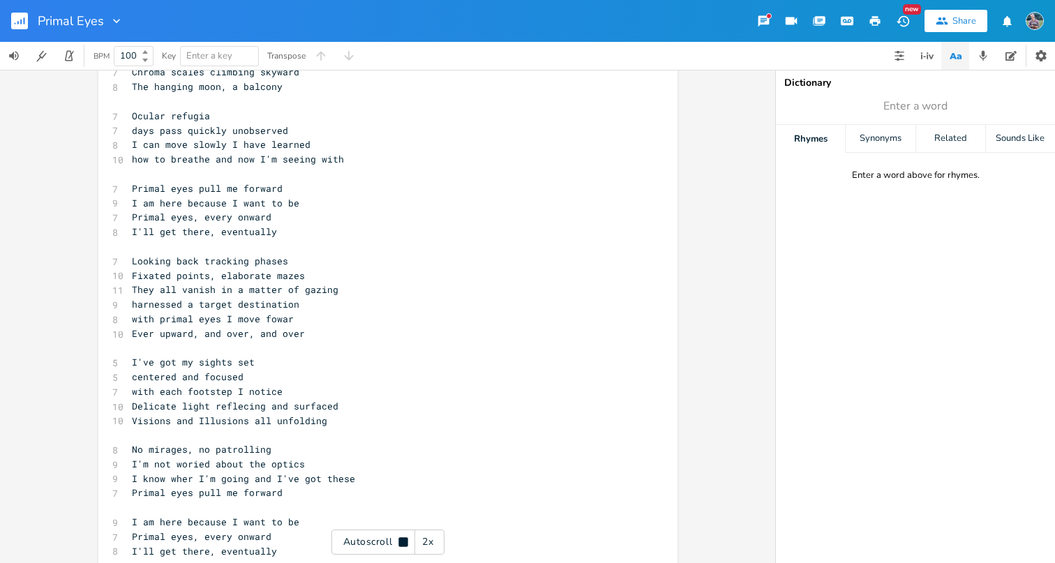
scroll to position [0, 0]
click at [158, 400] on span "Delicate light reflecing and surfaced" at bounding box center [235, 406] width 206 height 13
type textarea "Delicate"
click at [158, 400] on span "Delicate light reflecing and surfaced" at bounding box center [235, 406] width 206 height 13
click at [165, 385] on span "with each footstep I notice" at bounding box center [207, 391] width 151 height 13
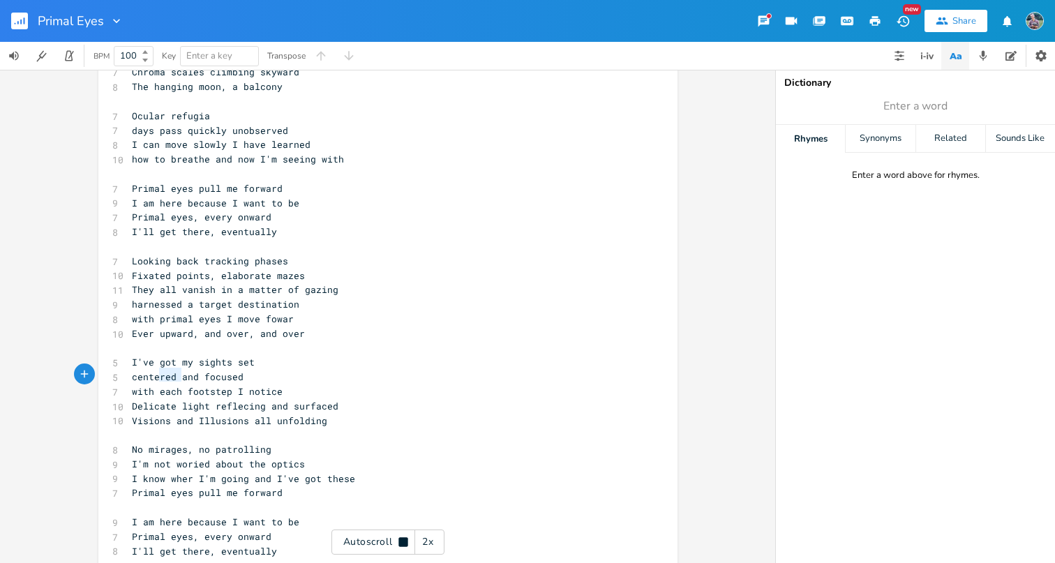
click at [165, 385] on span "with each footstep I notice" at bounding box center [207, 391] width 151 height 13
type textarea "every"
click at [300, 370] on pre "centered and focused" at bounding box center [381, 377] width 504 height 15
click at [246, 400] on span "Delicate light reflecing and surfaced" at bounding box center [235, 406] width 206 height 13
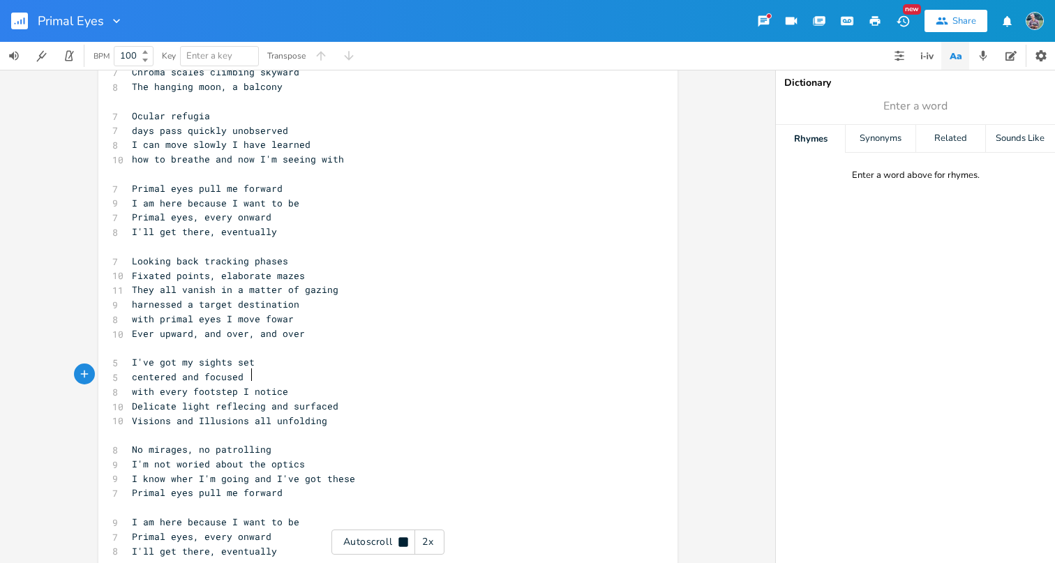
click at [248, 385] on span "with every footstep I notice" at bounding box center [210, 391] width 156 height 13
type textarea "d"
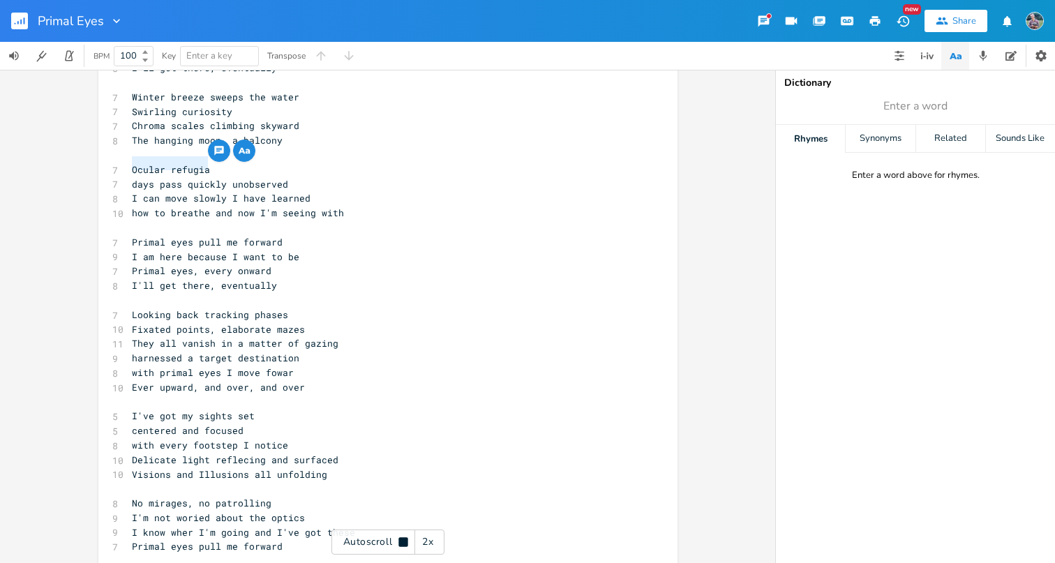
drag, startPoint x: 206, startPoint y: 172, endPoint x: 121, endPoint y: 167, distance: 85.2
click at [121, 167] on div "Ocular refugia x [Verse 1] 7 Primal eyes pull me forward 9 I am here because I …" at bounding box center [387, 304] width 579 height 653
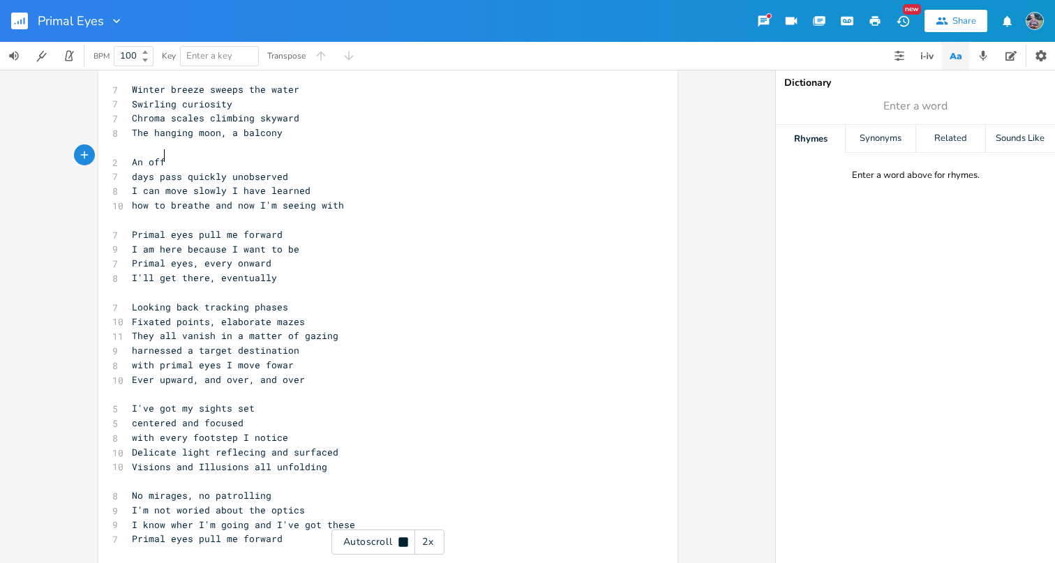
scroll to position [0, 27]
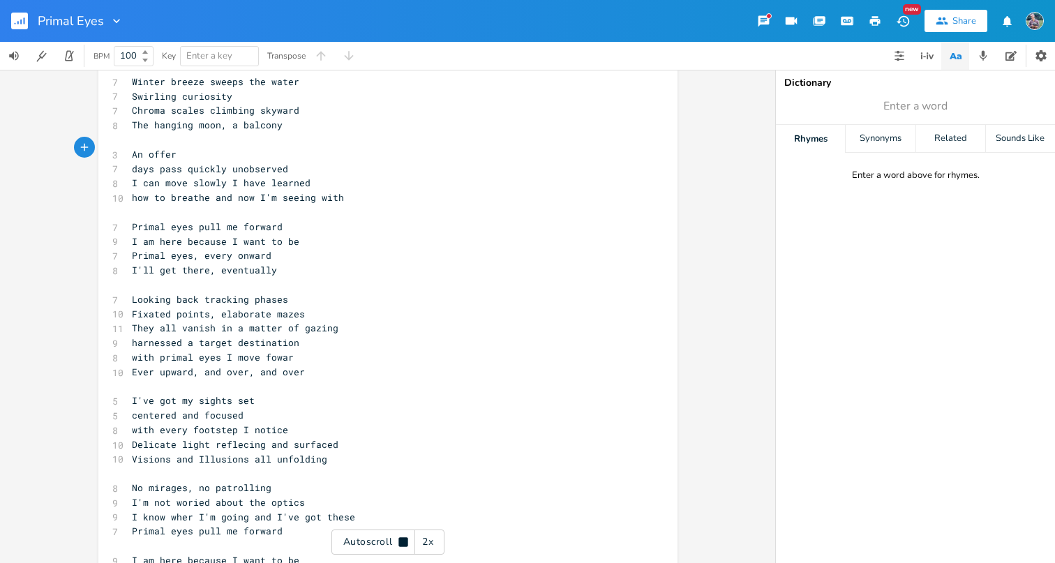
type textarea "An offer"
click at [407, 540] on icon at bounding box center [402, 541] width 9 height 9
click at [256, 162] on span "days pass quickly unobserved" at bounding box center [210, 168] width 156 height 13
click at [248, 150] on pre "An offer" at bounding box center [381, 153] width 504 height 15
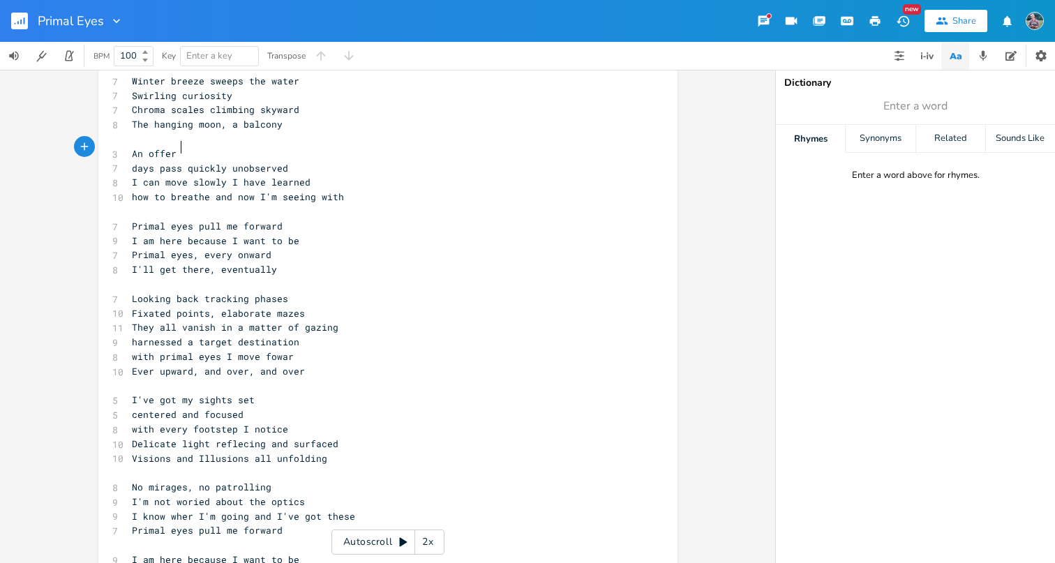
scroll to position [0, 1]
type textarea "f"
type textarea "fe"
type textarea "refuse ya"
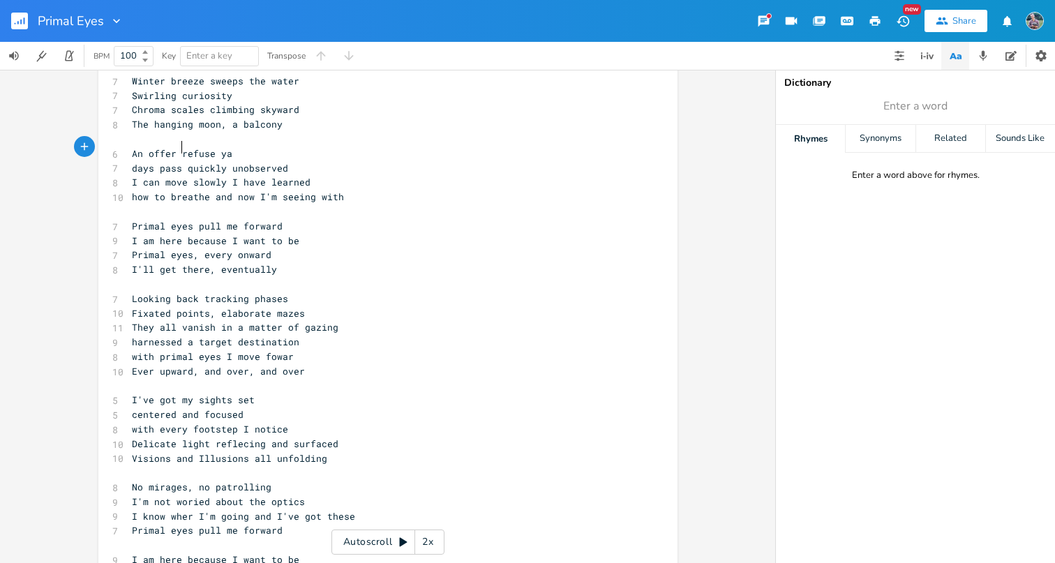
click at [176, 147] on span "An offer refuse ya" at bounding box center [182, 153] width 100 height 13
drag, startPoint x: 227, startPoint y: 145, endPoint x: 130, endPoint y: 152, distance: 97.2
click at [130, 152] on pre "An offer refuse ya" at bounding box center [381, 153] width 504 height 15
type textarea "In an ac"
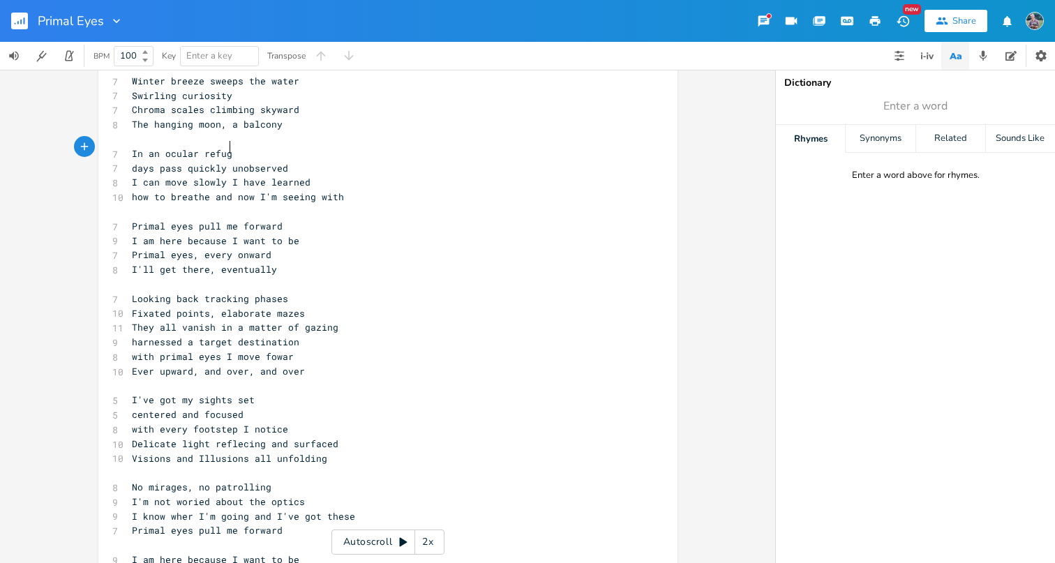
type textarea "ocular refugia"
type textarea "refugia"
type textarea "In an ocular refugia"
drag, startPoint x: 128, startPoint y: 149, endPoint x: 238, endPoint y: 146, distance: 110.2
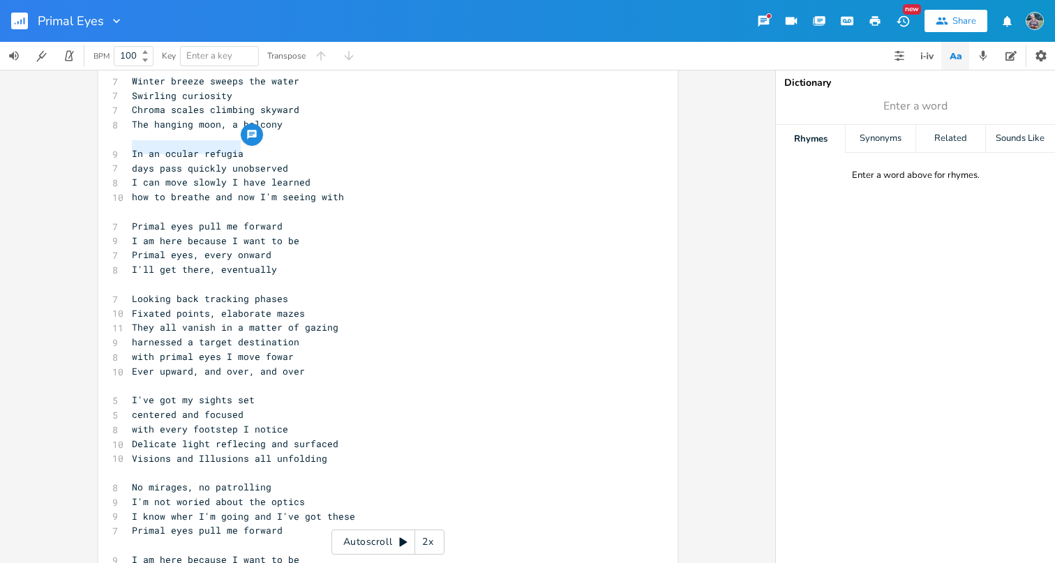
click at [238, 146] on pre "In an ocular refugia" at bounding box center [381, 153] width 504 height 15
click at [241, 148] on pre "In an ocular refugia" at bounding box center [381, 153] width 504 height 15
drag, startPoint x: 244, startPoint y: 146, endPoint x: 126, endPoint y: 152, distance: 118.7
click at [129, 152] on pre "In an ocular refugia" at bounding box center [381, 153] width 504 height 15
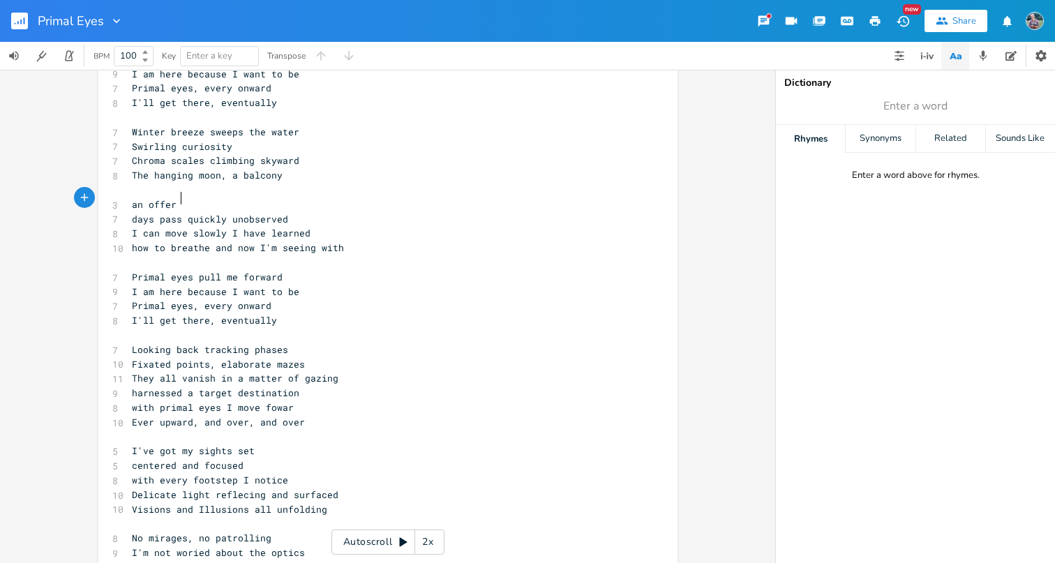
scroll to position [0, 33]
type textarea "an offer o"
type textarea "If you offer I can't reu"
type textarea "fuse ya"
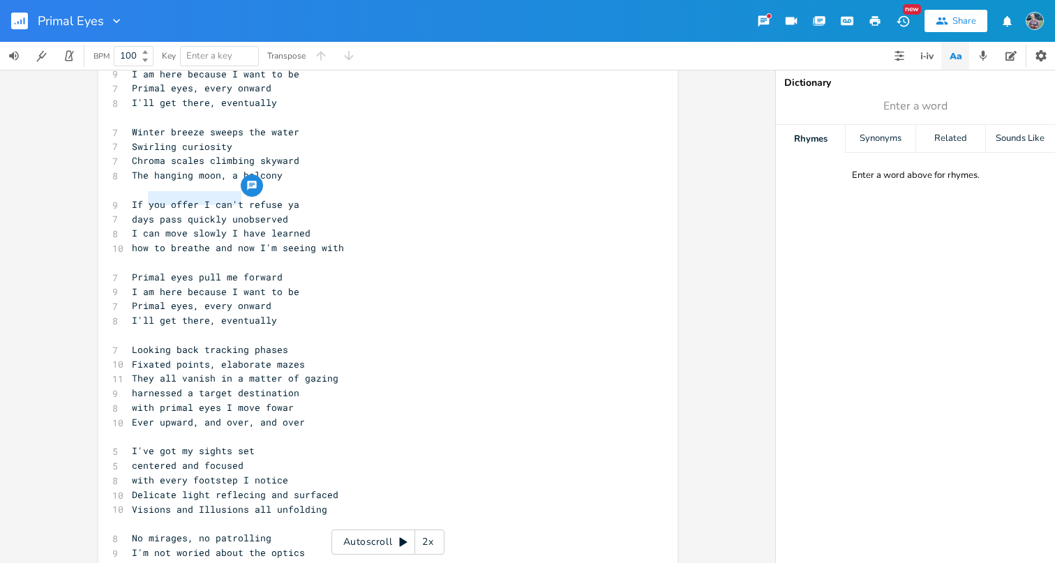
type textarea "ou offer I can't"
drag, startPoint x: 236, startPoint y: 197, endPoint x: 146, endPoint y: 199, distance: 90.0
click at [146, 199] on span "If you offer I can't refuse ya" at bounding box center [215, 204] width 167 height 13
type textarea "How often I"
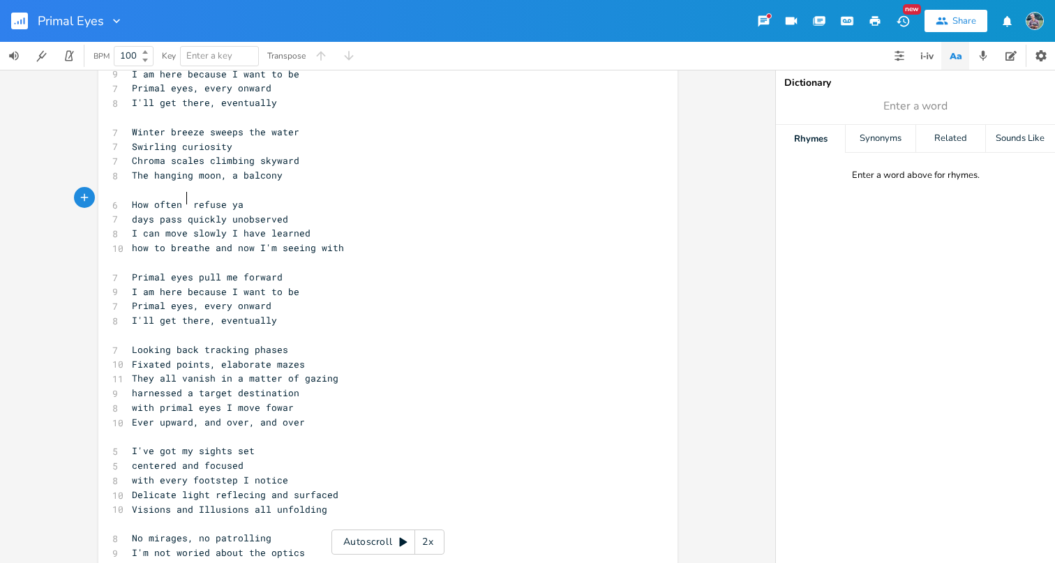
scroll to position [0, 40]
click at [246, 198] on pre "How often I refuse ya" at bounding box center [381, 204] width 504 height 15
click at [287, 400] on pre "with primal eyes I move fowar" at bounding box center [381, 407] width 504 height 15
type textarea "d"
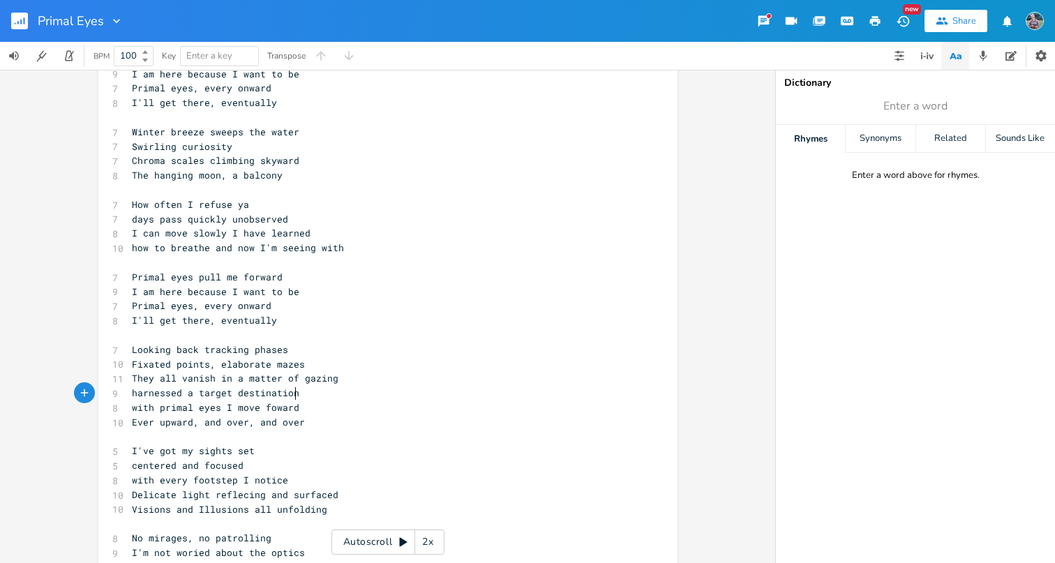
click at [258, 488] on pre "Delicate light reflecing and surfaced" at bounding box center [381, 495] width 504 height 15
type textarea "[PERSON_NAME]"
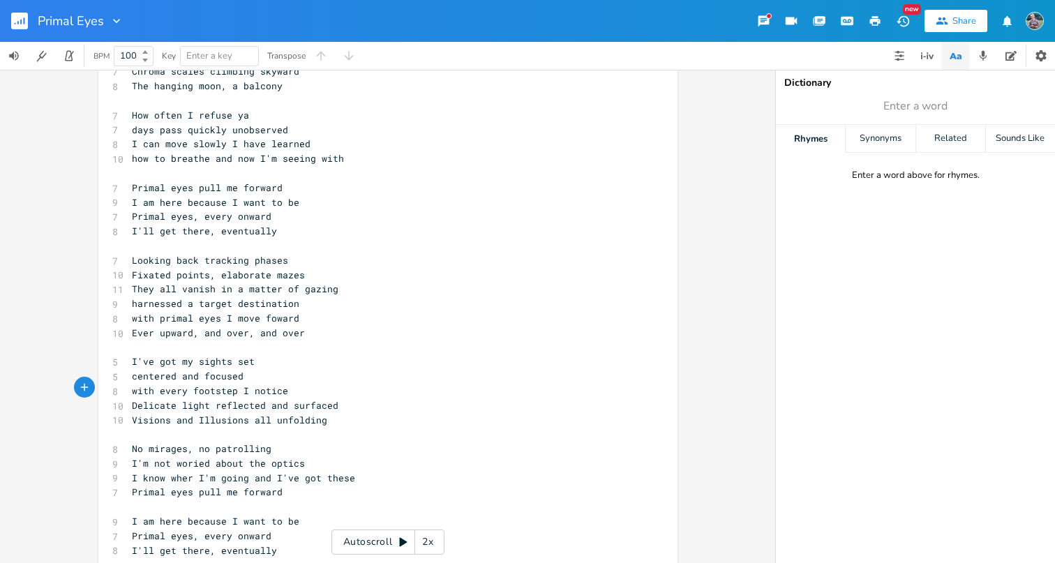
scroll to position [154, 0]
click at [189, 472] on span "I know wher I'm going and I've got these" at bounding box center [243, 478] width 223 height 13
type textarea "e"
click at [132, 486] on span "Primal eyes pull me forward" at bounding box center [207, 492] width 151 height 13
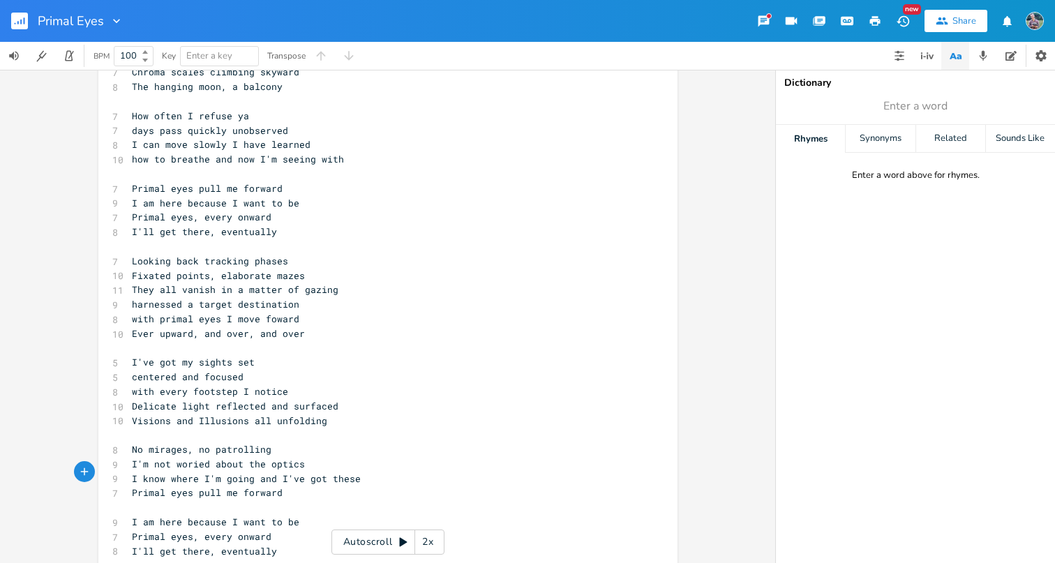
click at [132, 486] on span "Primal eyes pull me forward" at bounding box center [207, 492] width 151 height 13
click at [138, 485] on pre "​" at bounding box center [381, 492] width 504 height 15
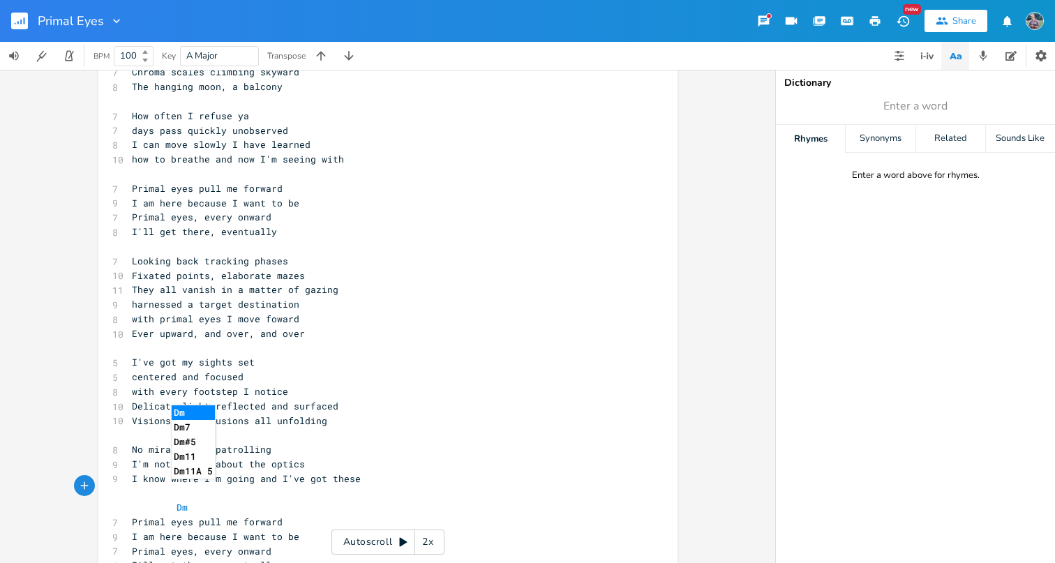
type textarea "Dm"
type textarea "F"
click at [129, 529] on pre "I am here because I want to be" at bounding box center [381, 536] width 504 height 15
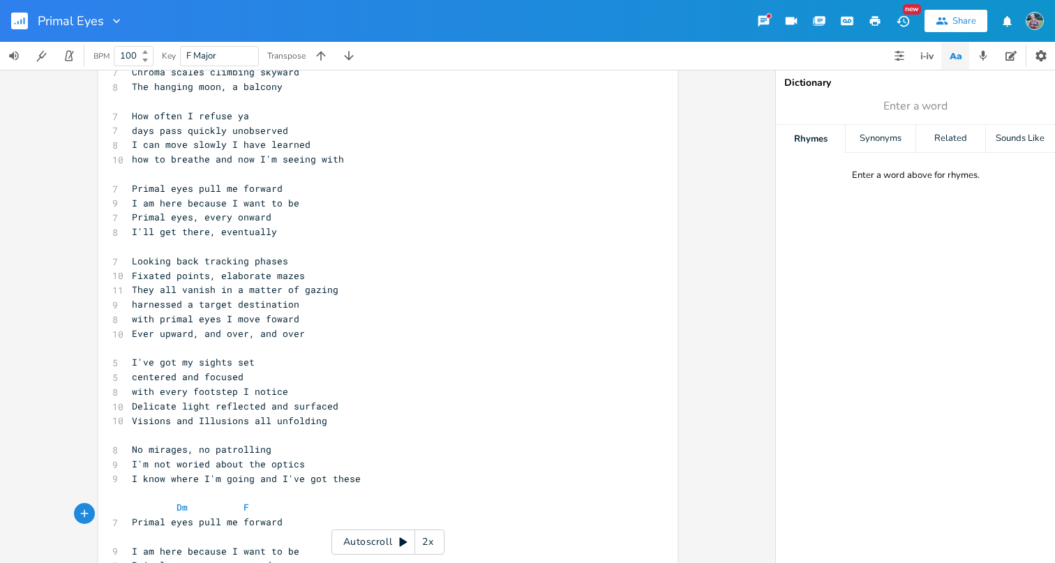
type textarea "C"
type textarea "G"
click at [379, 500] on pre "Dm F" at bounding box center [381, 507] width 504 height 15
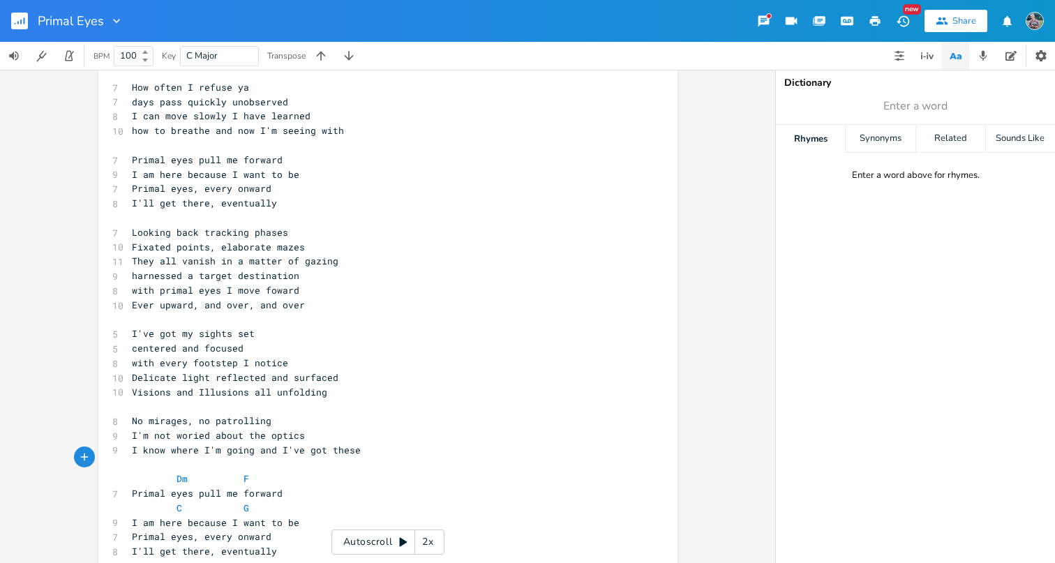
scroll to position [182, 0]
click at [298, 516] on pre "I am here because I want to be" at bounding box center [381, 523] width 504 height 15
type textarea "Dm"
type textarea "F"
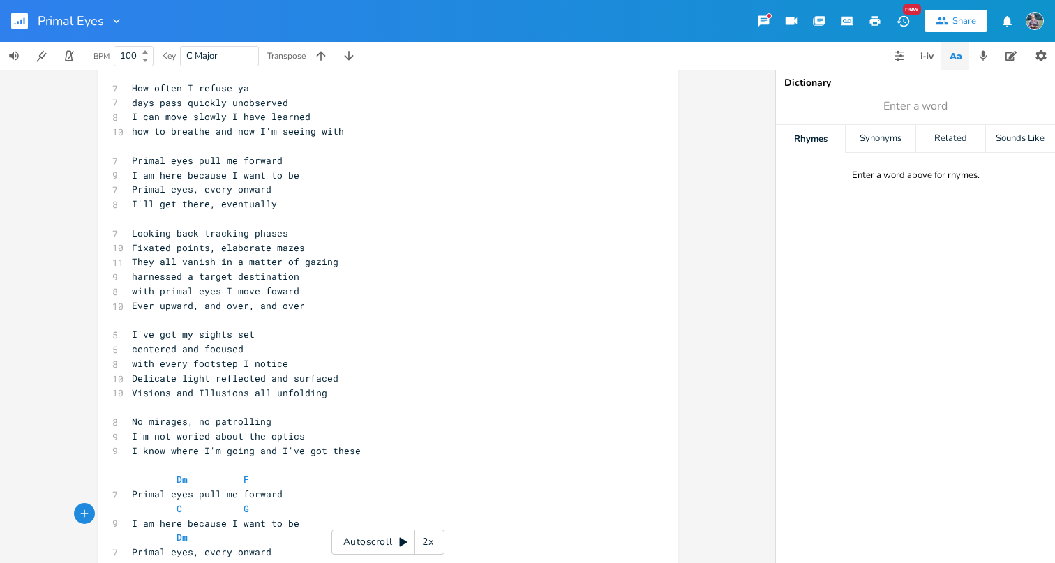
scroll to position [0, 4]
click at [275, 545] on pre "Primal eyes, every onward" at bounding box center [381, 552] width 504 height 15
type textarea "C"
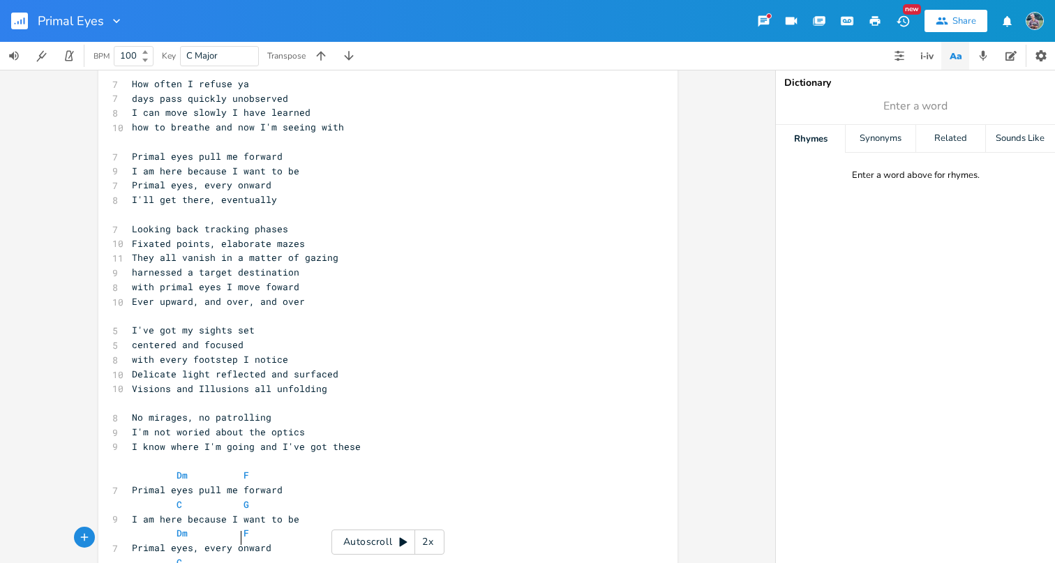
type textarea "F"
type textarea "G"
click at [508, 439] on pre "I know where I'm going and I've got these" at bounding box center [381, 446] width 504 height 15
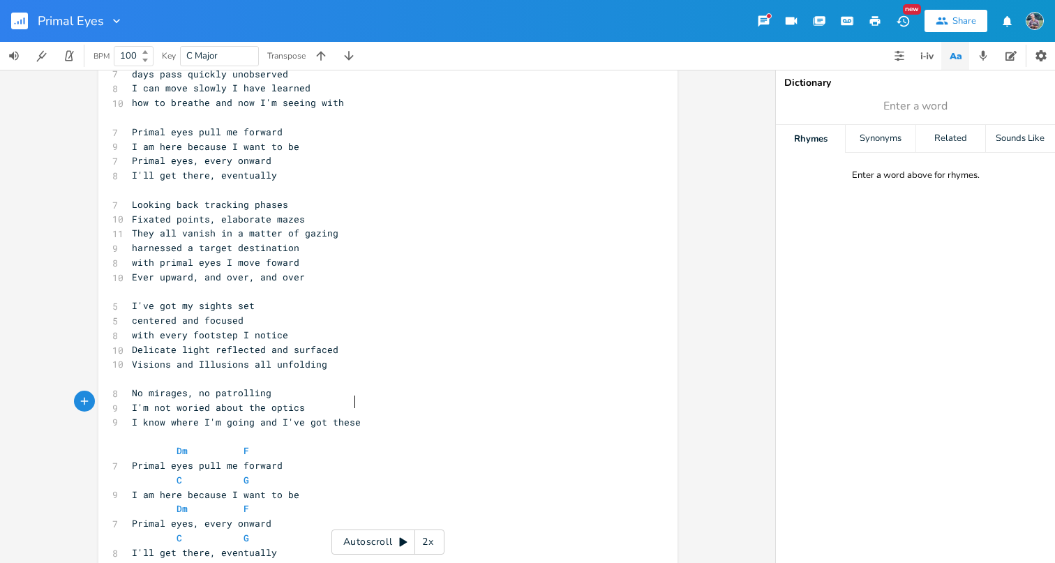
scroll to position [210, 0]
click at [135, 372] on pre "​" at bounding box center [381, 379] width 504 height 15
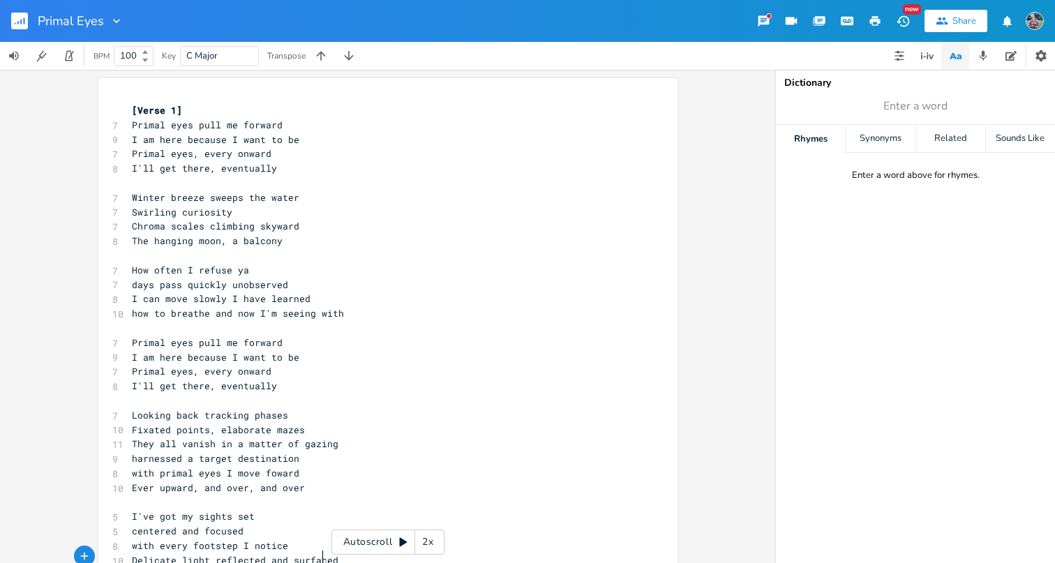
scroll to position [0, 0]
type textarea "[Verse 1]"
drag, startPoint x: 184, startPoint y: 112, endPoint x: 112, endPoint y: 111, distance: 72.5
click at [112, 111] on div "[Verse 1] x [Verse 1] 7 Primal eyes pull me forward 9 I am here because I want …" at bounding box center [387, 426] width 579 height 697
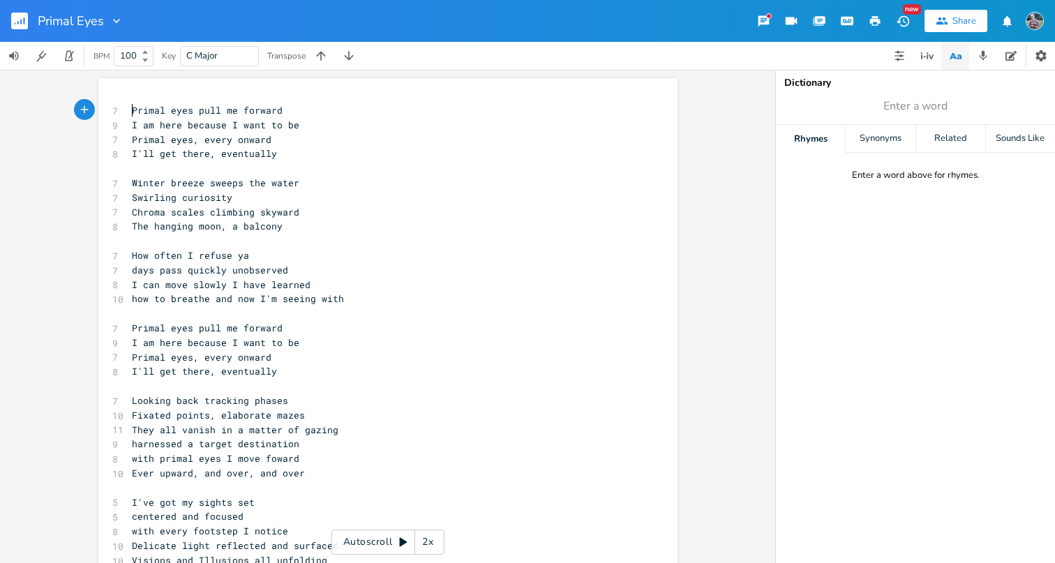
type textarea "Primal eyes pull me forward I am here because I want to be Primal eyes, every o…"
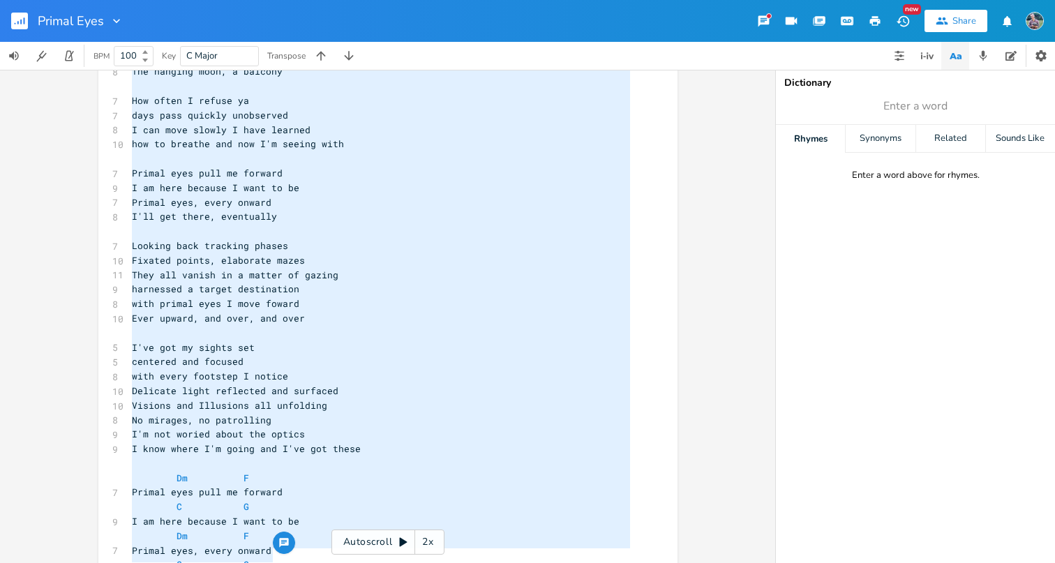
scroll to position [154, 0]
click at [312, 197] on div "7 Primal eyes pull me forward 9 I am here because I want to be 7 Primal eyes, e…" at bounding box center [381, 268] width 504 height 638
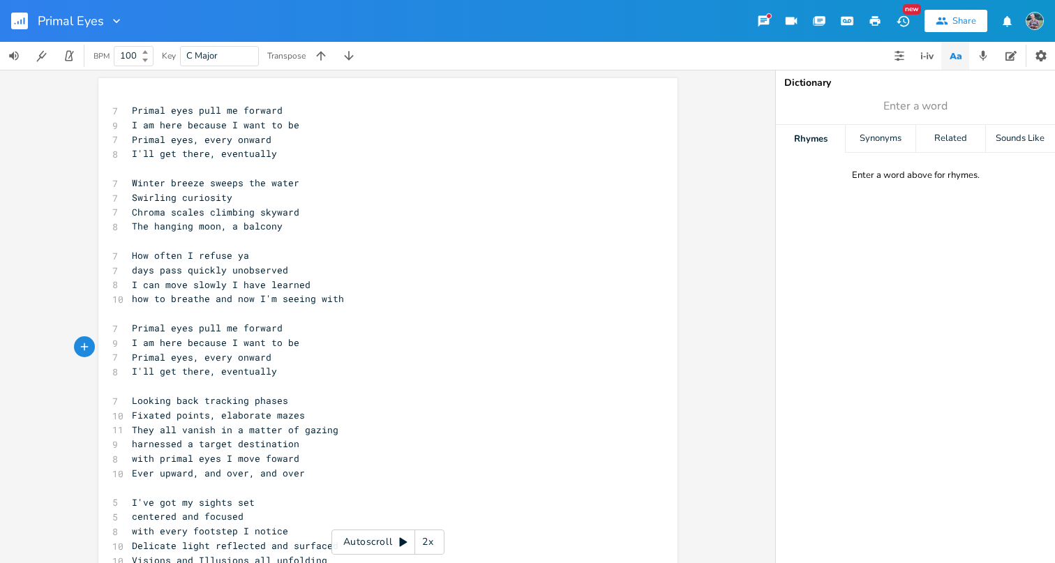
scroll to position [0, 0]
click at [150, 199] on span "Swirling curiosity" at bounding box center [182, 197] width 100 height 13
type textarea "Stirring"
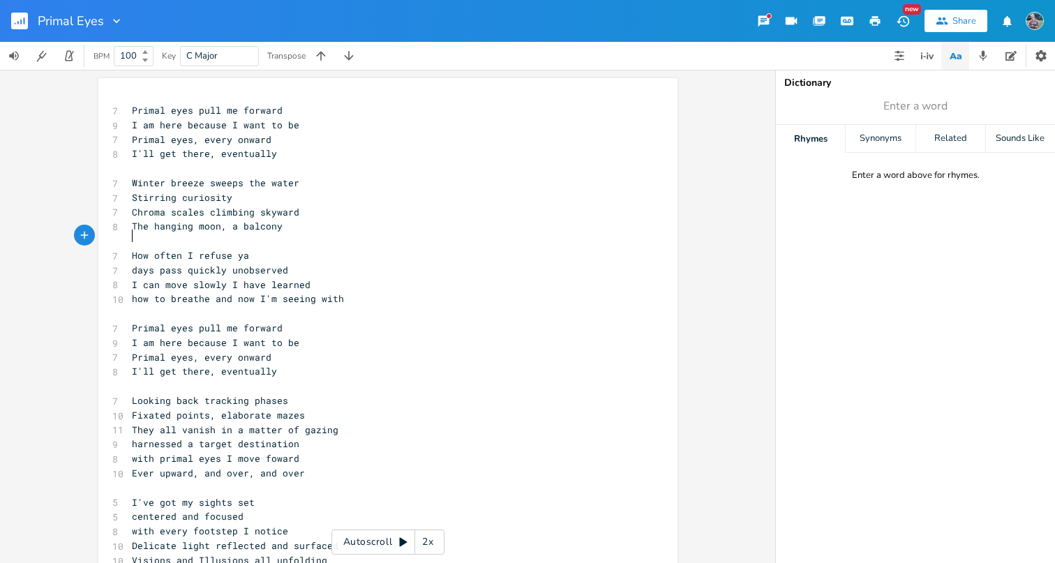
click at [345, 239] on pre "​" at bounding box center [381, 241] width 504 height 15
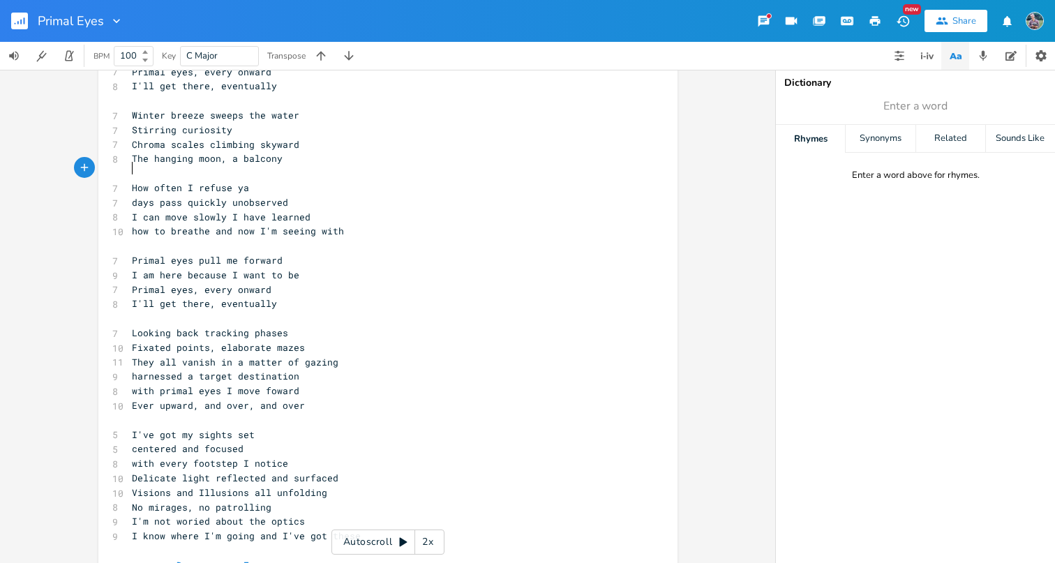
scroll to position [68, 0]
click at [283, 455] on pre "with every footstep I notice" at bounding box center [381, 462] width 504 height 15
type textarea "Wi"
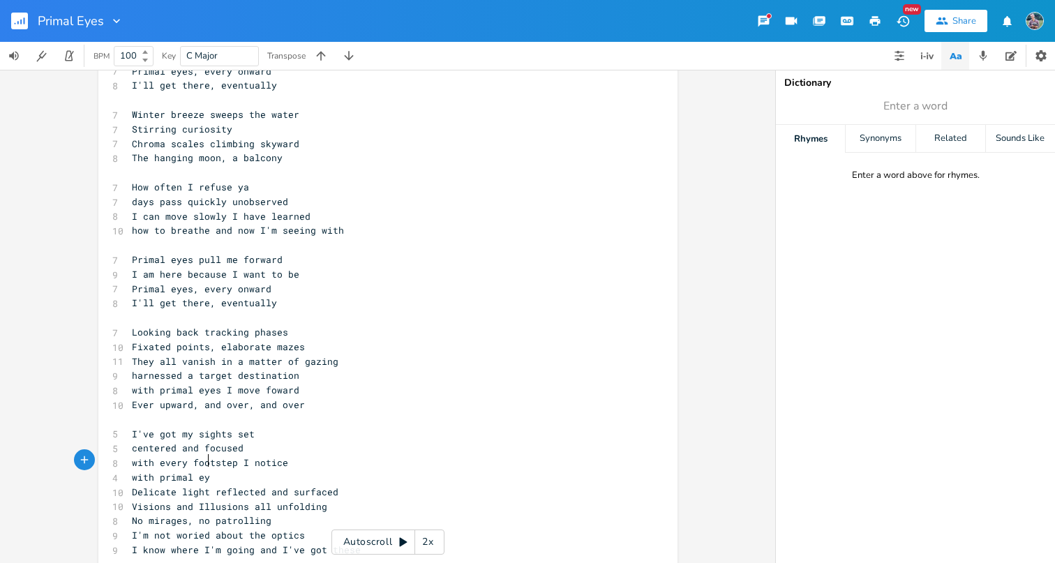
scroll to position [0, 57]
type textarea "with primal eyes"
type textarea "Through primal eyes I see with purpose"
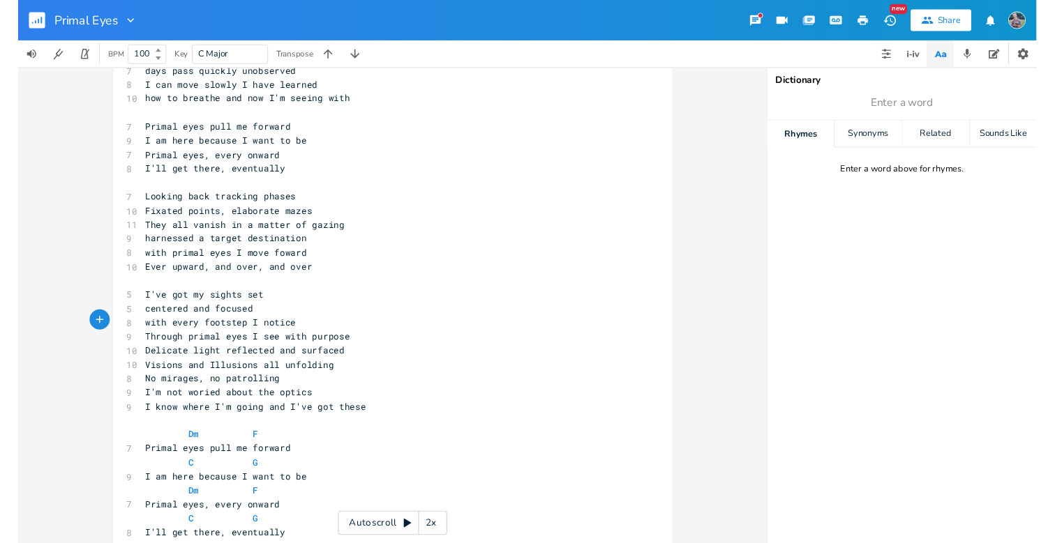
scroll to position [196, 0]
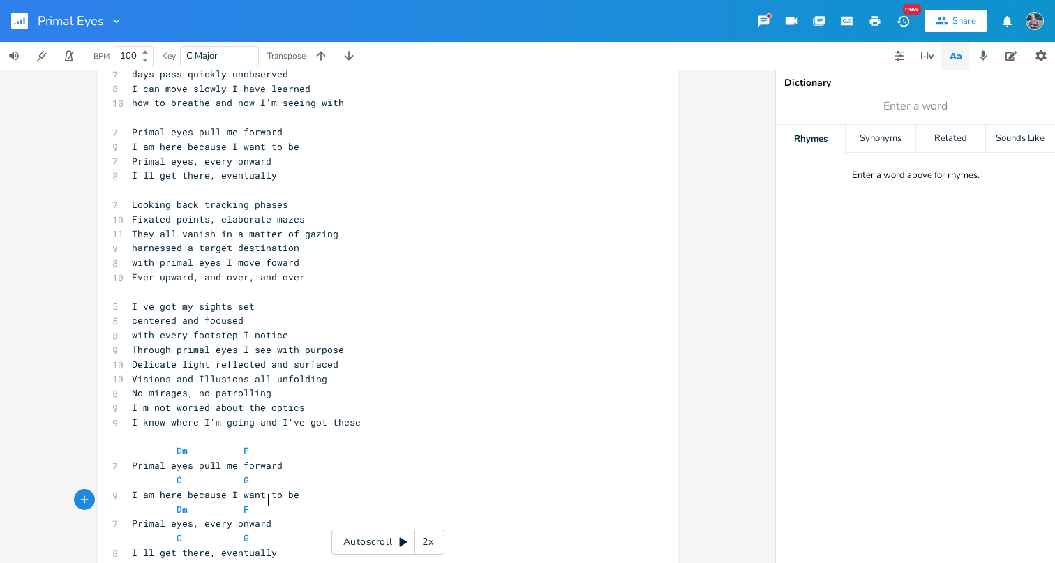
click at [270, 516] on pre "Primal eyes, every onward" at bounding box center [381, 523] width 504 height 15
type textarea "Primal eyes pull me forward I am here because I want to be Primal eyes, every o…"
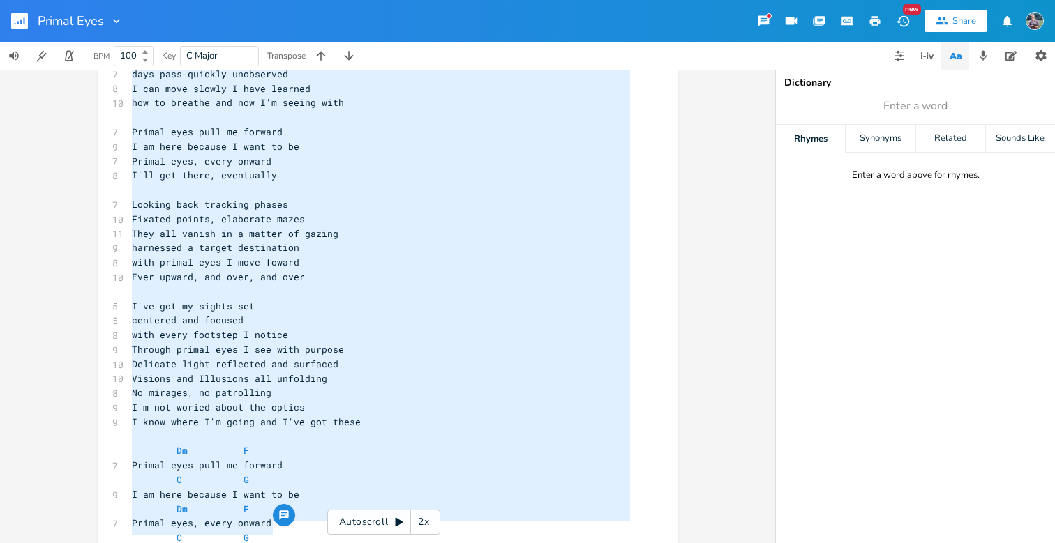
click at [31, 246] on div "x 7 Primal eyes pull me forward 9 I am here because I want to be 7 Primal eyes,…" at bounding box center [387, 307] width 775 height 474
click at [219, 227] on pre "They all vanish in a matter of gazing" at bounding box center [381, 234] width 504 height 15
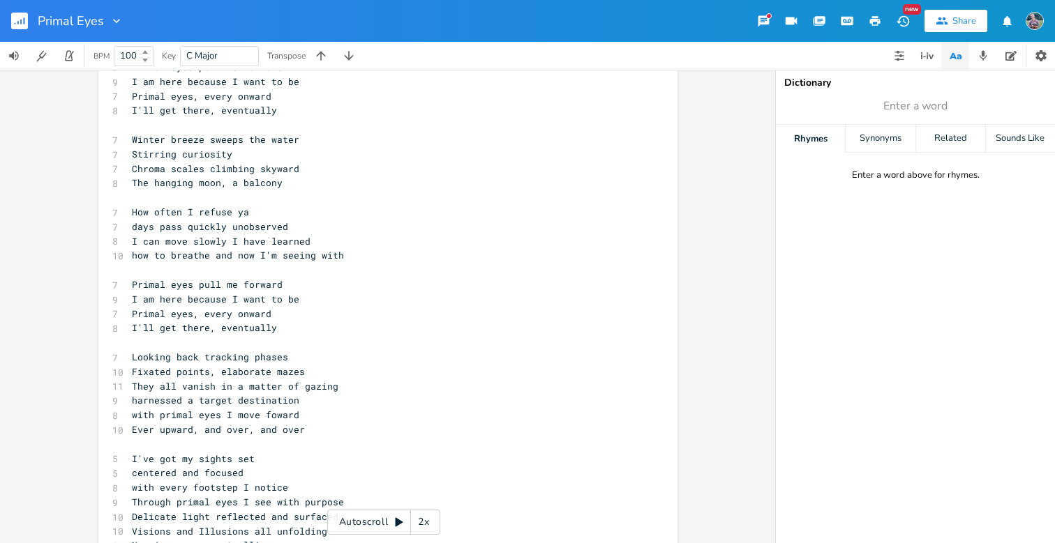
scroll to position [28, 0]
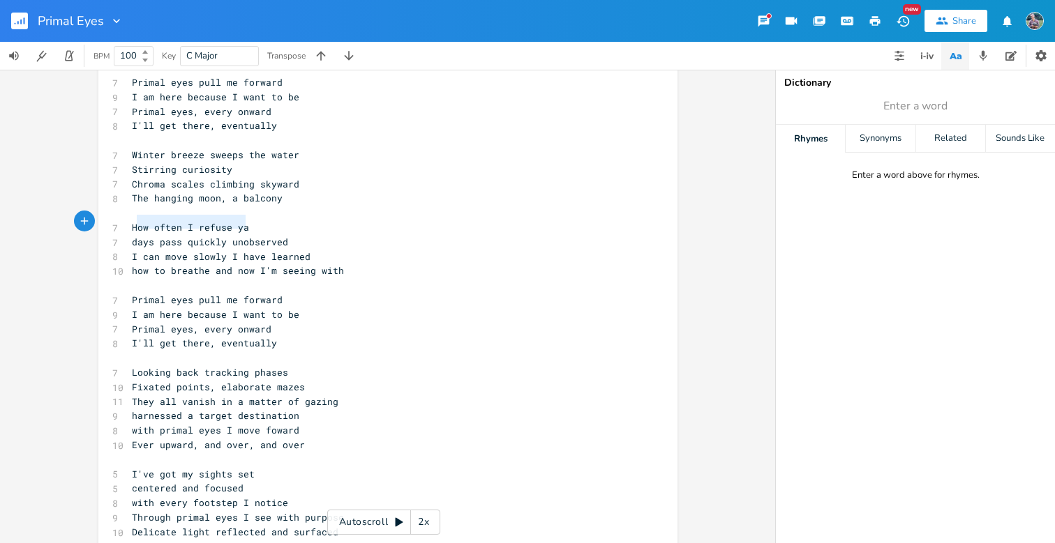
drag, startPoint x: 245, startPoint y: 220, endPoint x: 127, endPoint y: 220, distance: 118.6
click at [129, 220] on pre "How often I refuse ya" at bounding box center [381, 227] width 504 height 15
type textarea "An ocular e"
type textarea "refugia"
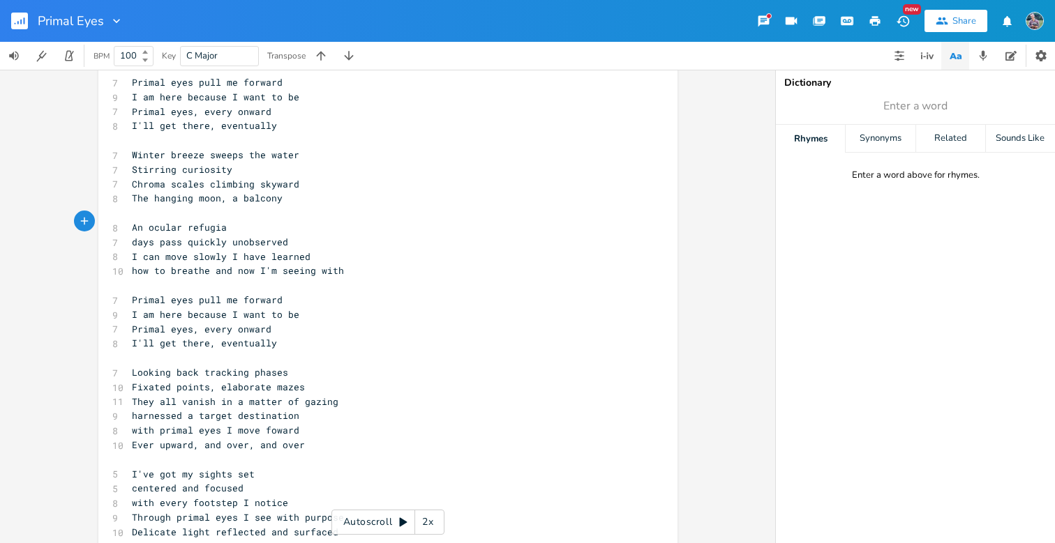
click at [370, 265] on pre "how to breathe and now I'm seeing with" at bounding box center [381, 271] width 504 height 15
click at [302, 170] on pre "Stirring curiosity" at bounding box center [381, 170] width 504 height 15
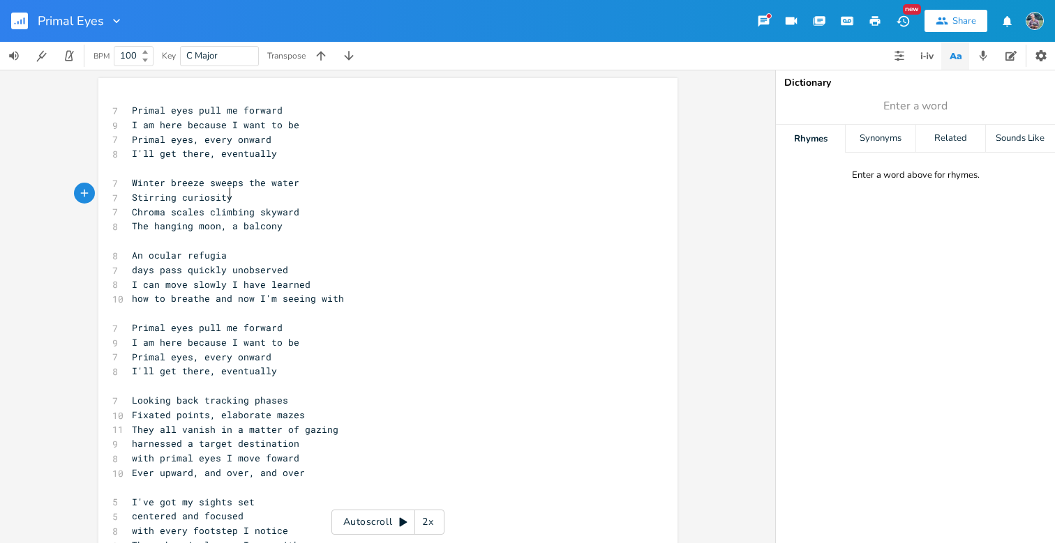
scroll to position [0, 0]
click at [156, 107] on span "Primal eyes pull me forward" at bounding box center [207, 110] width 151 height 13
type textarea "Primal eyes pull me forward I am here because I want to be Primal eyes, every o…"
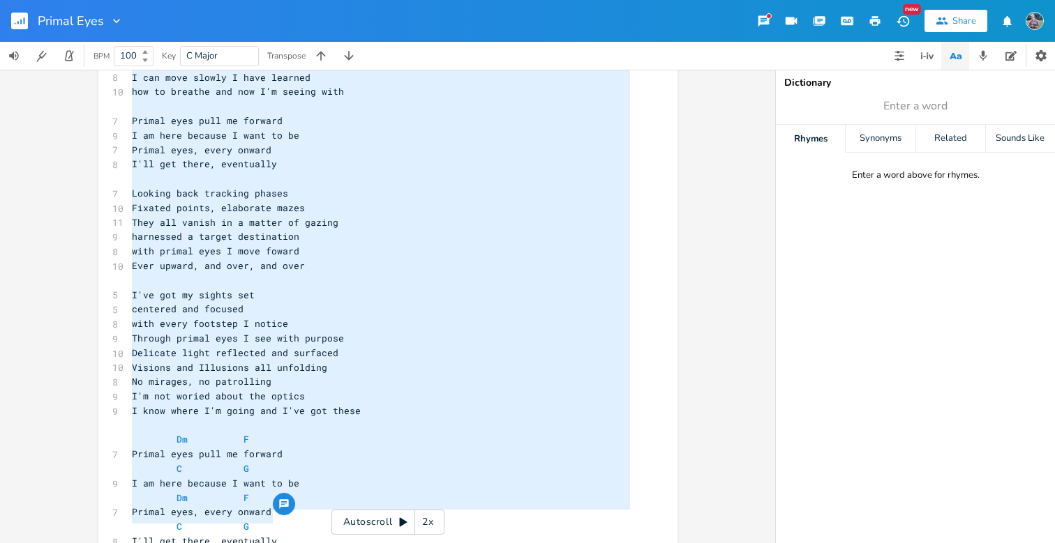
click at [360, 288] on pre "I've got my sights set" at bounding box center [381, 295] width 504 height 15
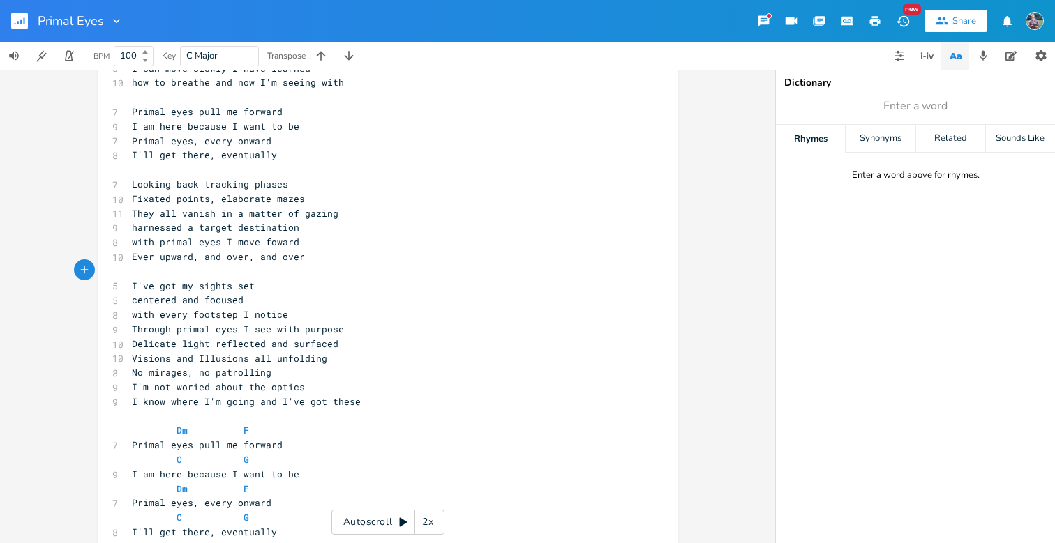
scroll to position [216, 0]
click at [296, 192] on pre "Fixated points, elaborate mazes" at bounding box center [381, 199] width 504 height 15
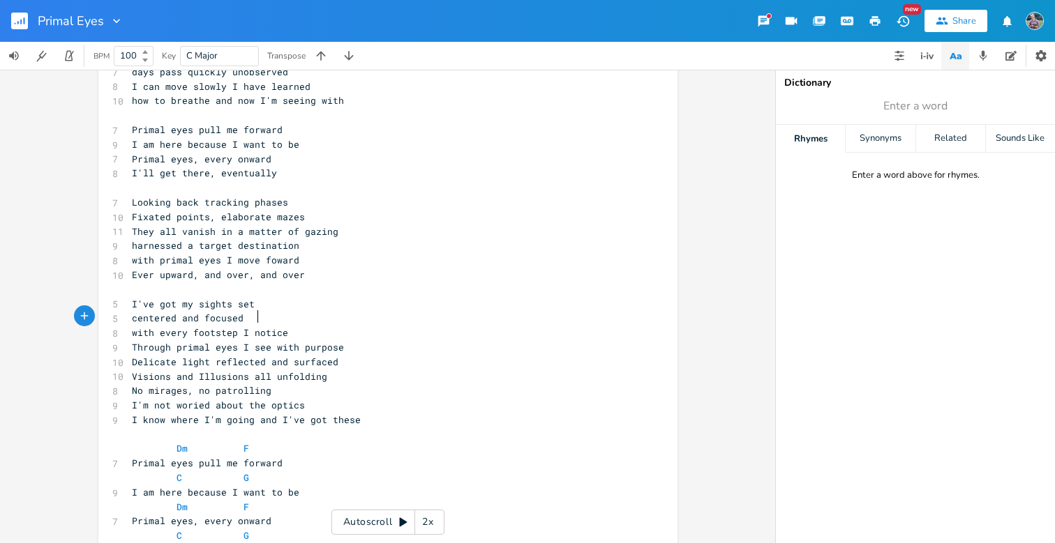
click at [250, 326] on span "with every footstep I notice" at bounding box center [210, 332] width 156 height 13
click at [247, 326] on span "with every footstep I notice" at bounding box center [210, 332] width 156 height 13
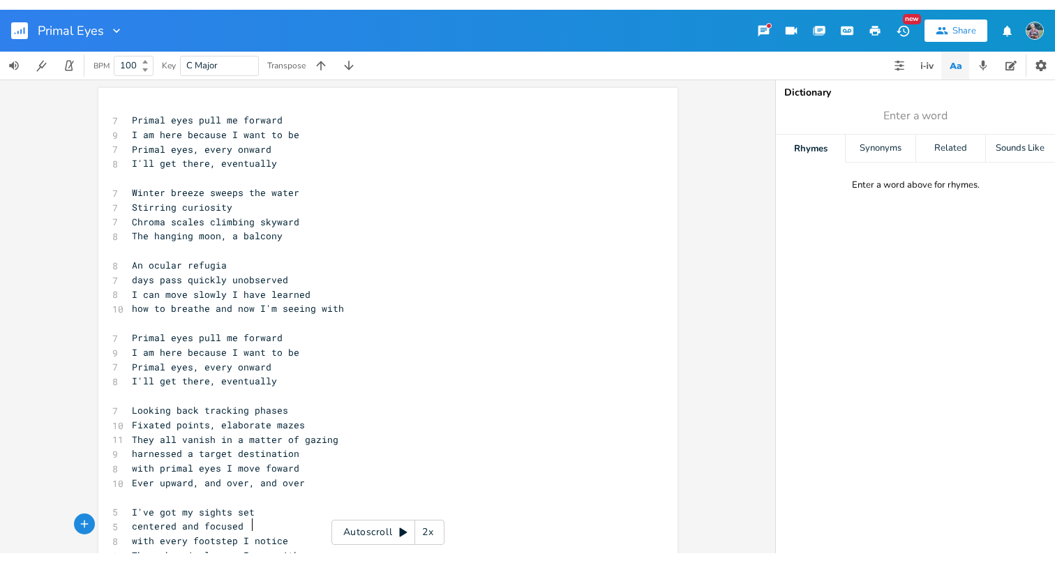
scroll to position [0, 0]
